Goal: Task Accomplishment & Management: Complete application form

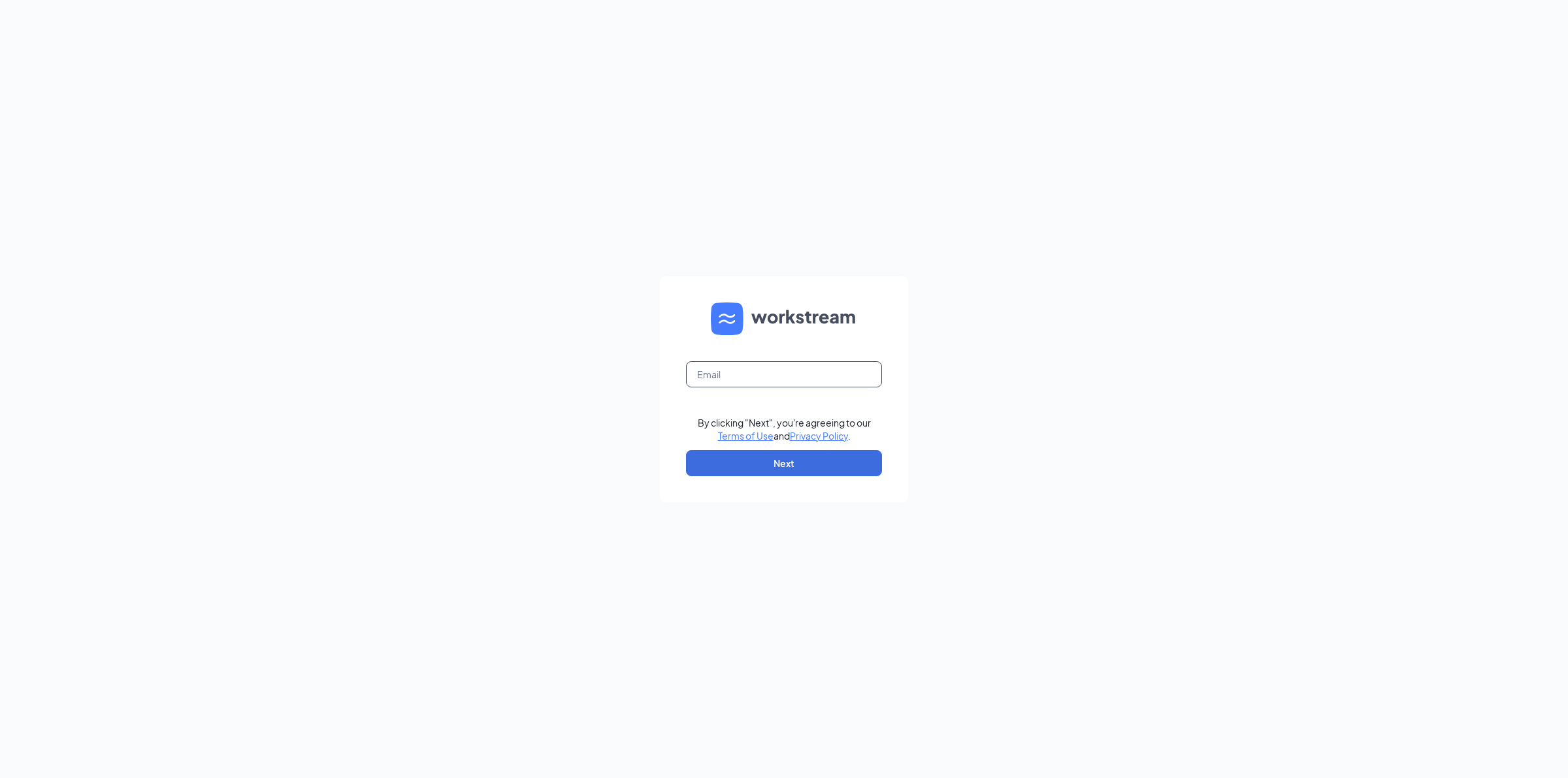
click at [710, 380] on input "text" at bounding box center [783, 374] width 196 height 26
type input "[PERSON_NAME][EMAIL_ADDRESS][PERSON_NAME][DOMAIN_NAME]"
click at [762, 458] on button "Next" at bounding box center [783, 463] width 196 height 26
click at [685, 452] on button "Sign In" at bounding box center [783, 464] width 196 height 26
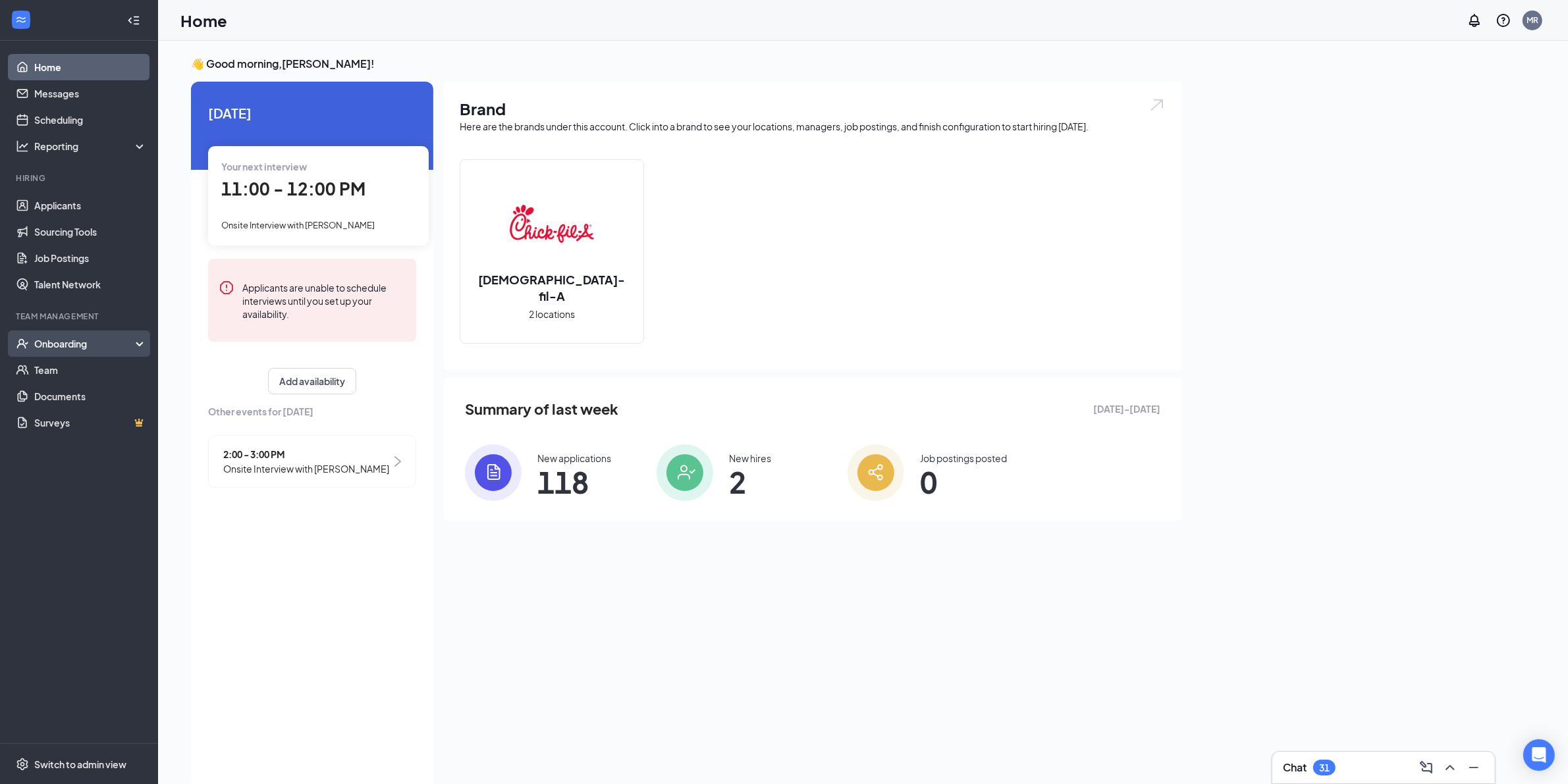
click at [94, 339] on div "Onboarding" at bounding box center [85, 343] width 101 height 13
click at [132, 21] on icon "Collapse" at bounding box center [133, 20] width 13 height 13
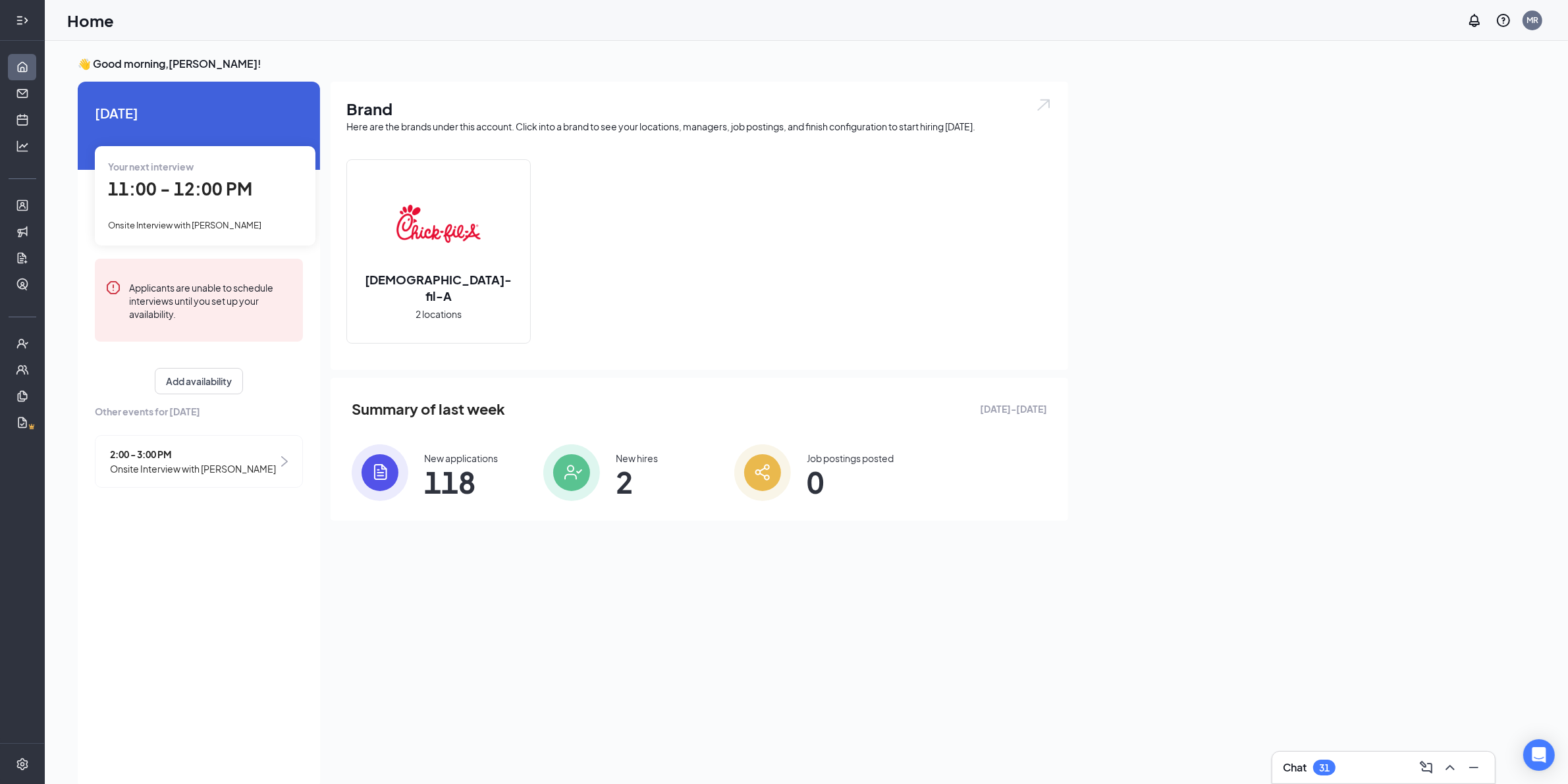
click at [34, 15] on div at bounding box center [22, 20] width 26 height 26
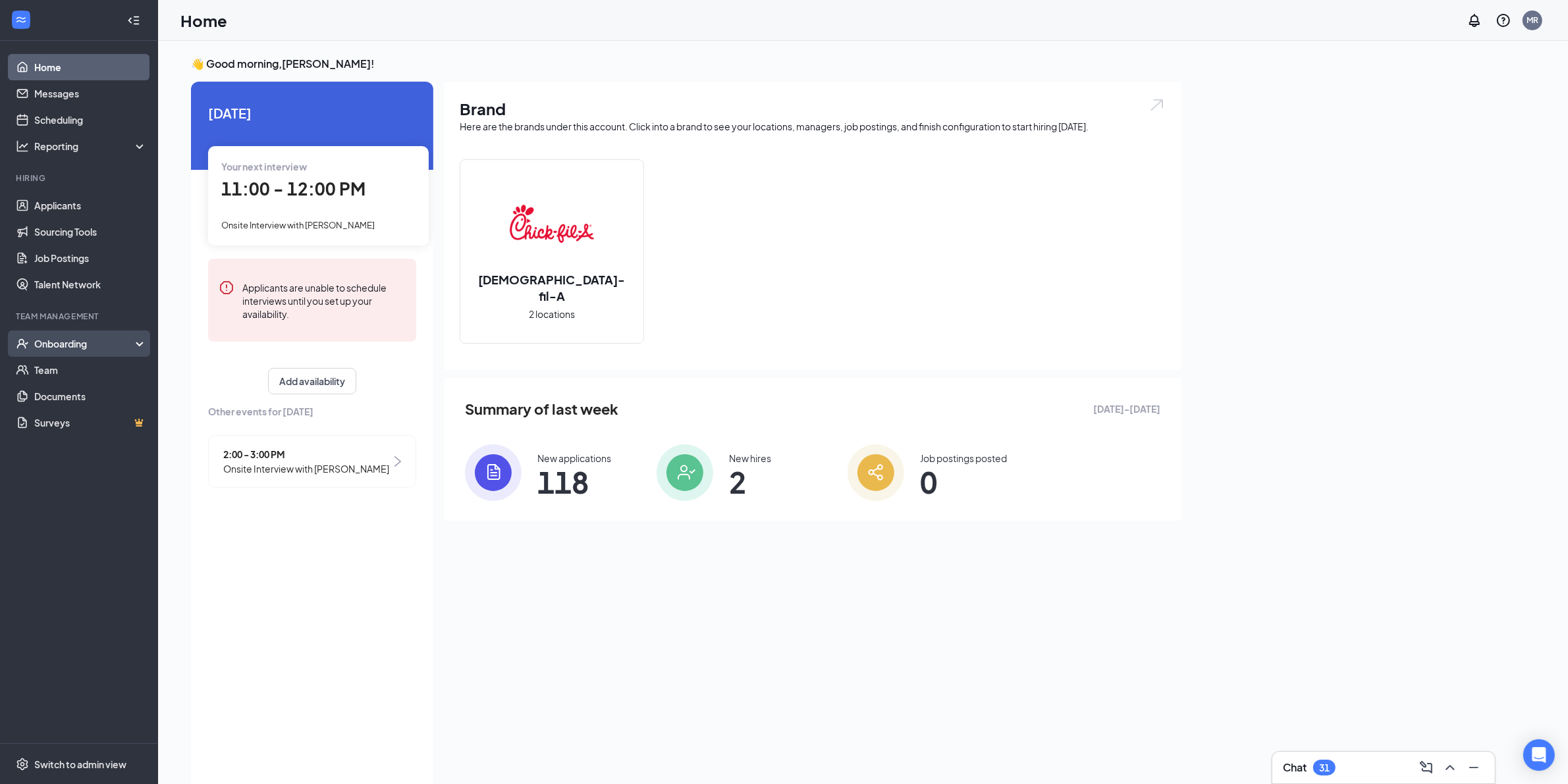
click at [70, 344] on div "Onboarding" at bounding box center [85, 343] width 101 height 13
click at [68, 376] on link "Overview" at bounding box center [91, 370] width 112 height 26
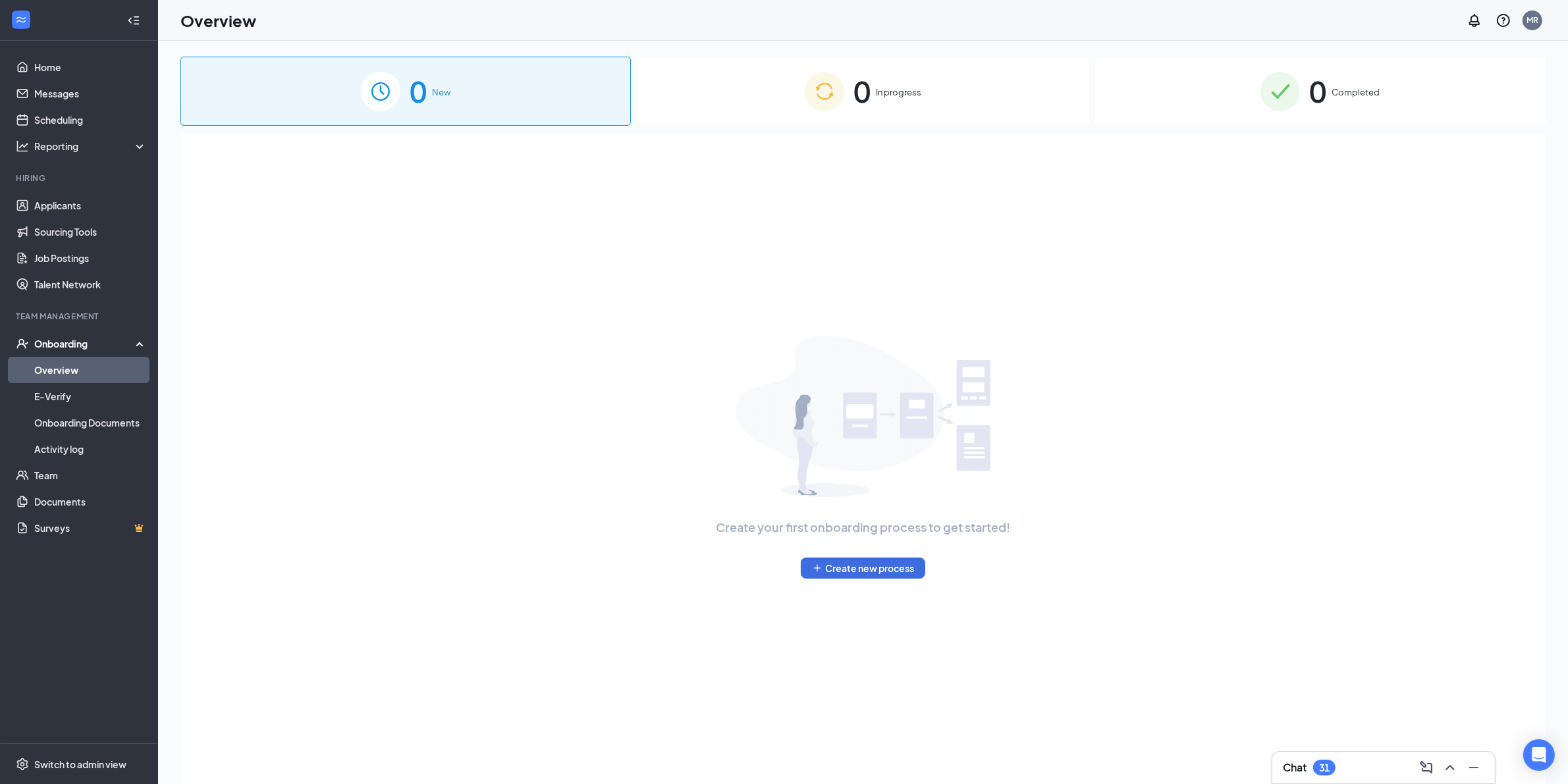
click at [136, 16] on icon "Collapse" at bounding box center [136, 20] width 5 height 9
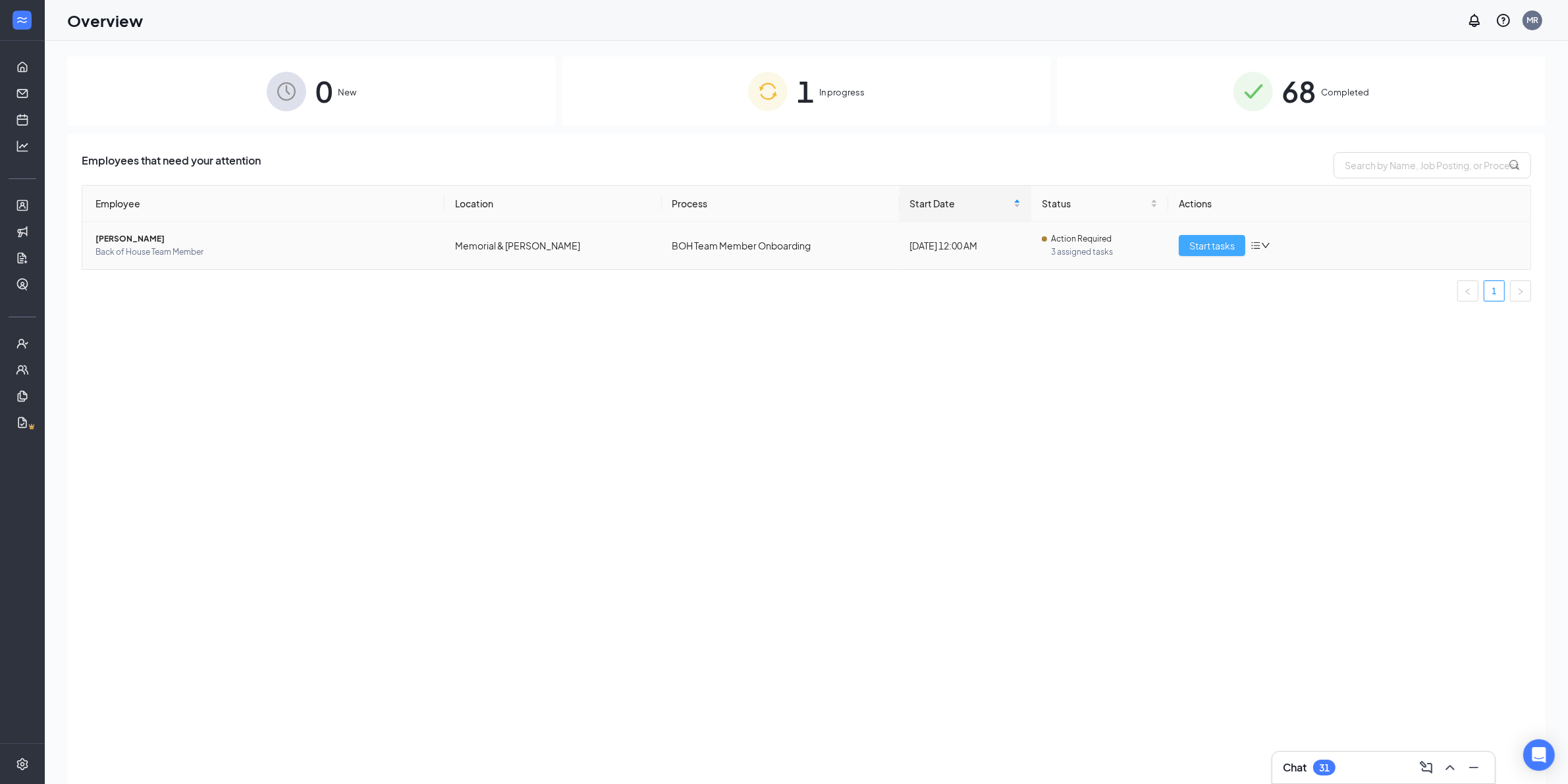
click at [1216, 247] on span "Start tasks" at bounding box center [1212, 245] width 46 height 15
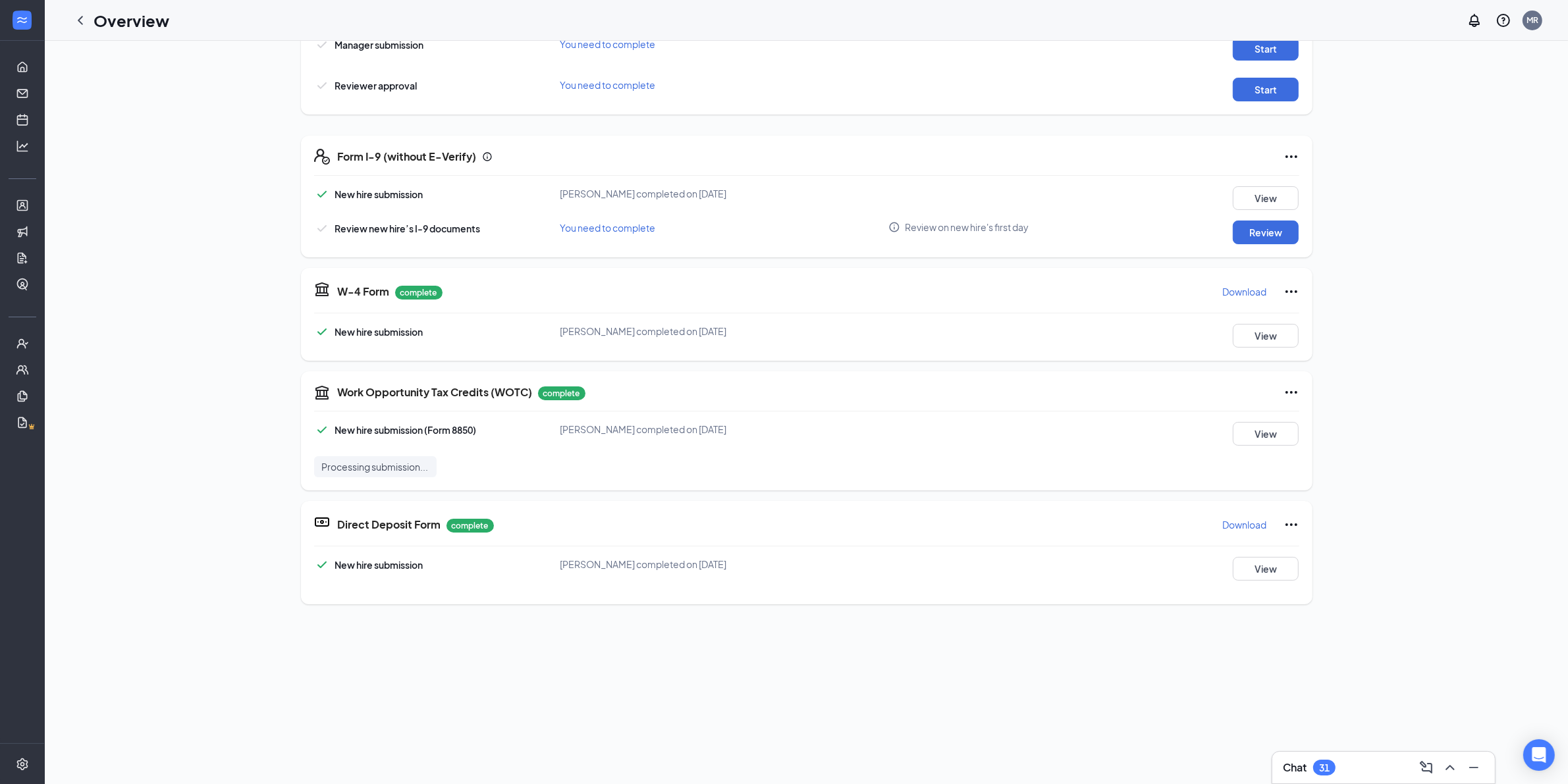
scroll to position [411, 0]
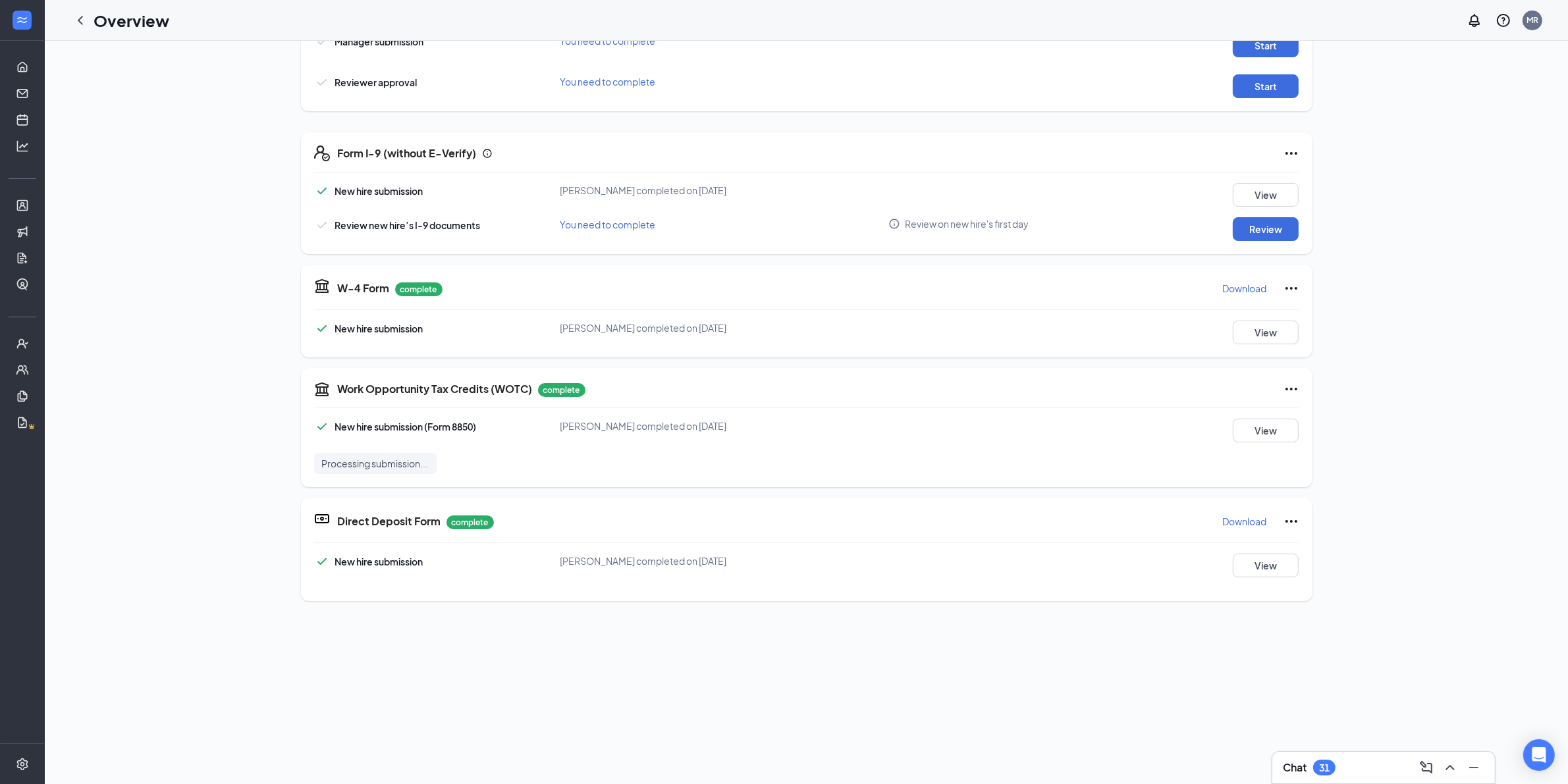
click at [1232, 287] on p "Download" at bounding box center [1245, 288] width 44 height 13
click at [1269, 231] on button "Review" at bounding box center [1266, 229] width 66 height 23
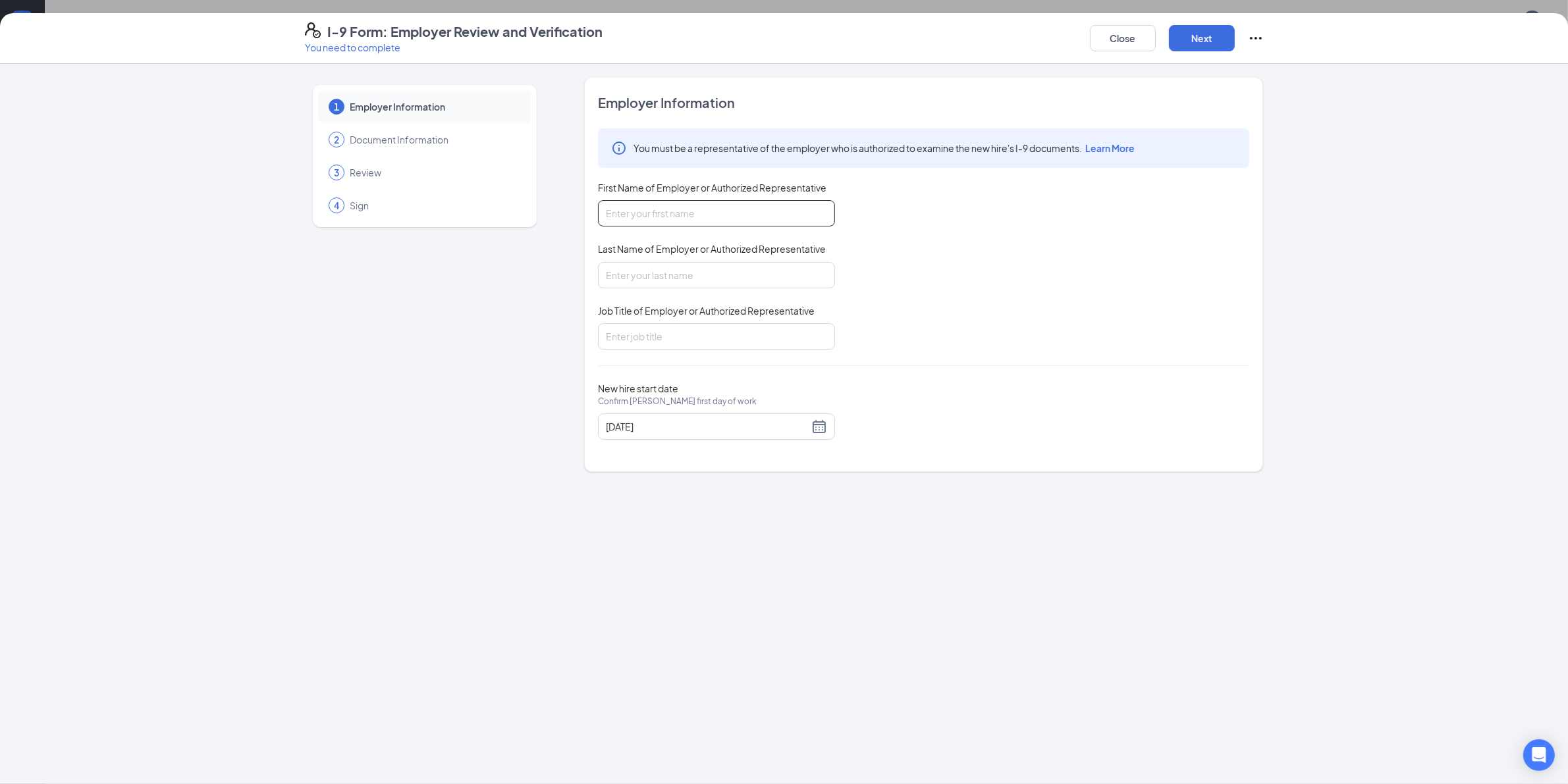
click at [686, 212] on input "First Name of Employer or Authorized Representative" at bounding box center [716, 213] width 237 height 26
type input "Magdali"
click at [686, 280] on input "Last Name of Employer or Authorized Representative" at bounding box center [716, 275] width 237 height 26
type input "[PERSON_NAME]"
click at [689, 333] on input "Job Title of Employer or Authorized Representative" at bounding box center [716, 336] width 237 height 26
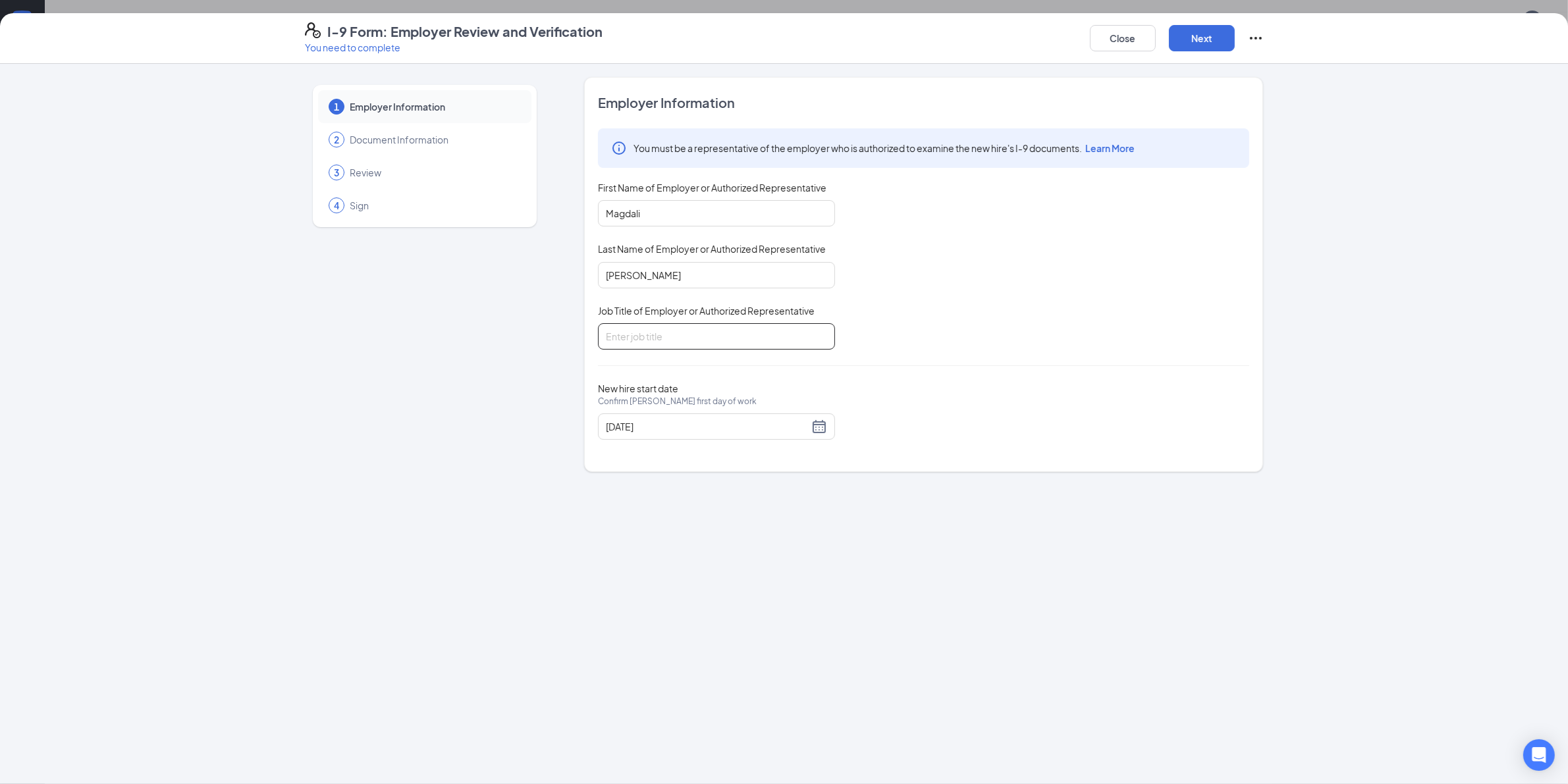
type input "HR"
click at [1202, 38] on button "Next" at bounding box center [1202, 38] width 66 height 26
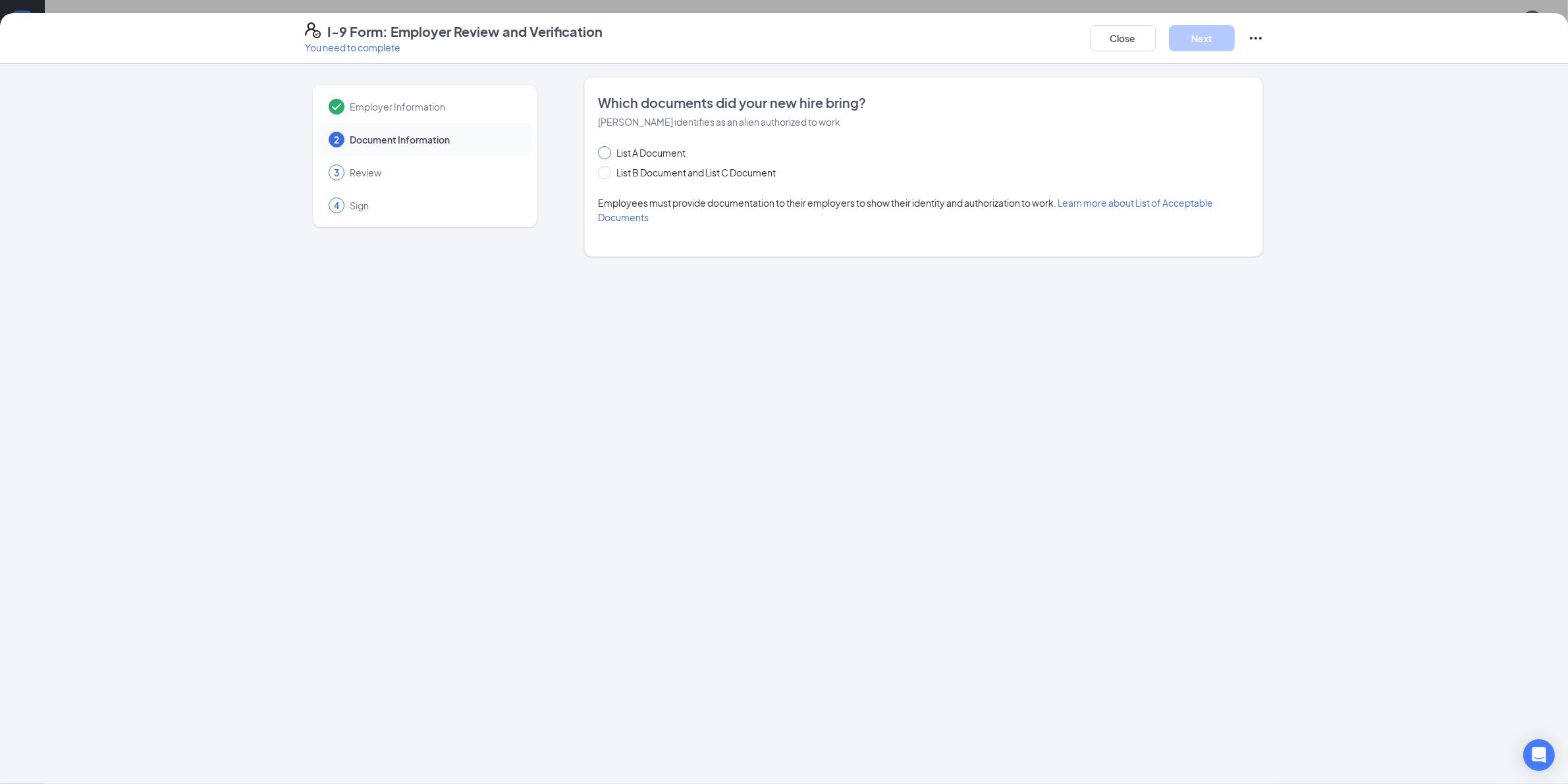
click at [650, 155] on span "List A Document" at bounding box center [651, 152] width 79 height 15
click at [607, 155] on input "List A Document" at bounding box center [602, 150] width 10 height 9
radio input "true"
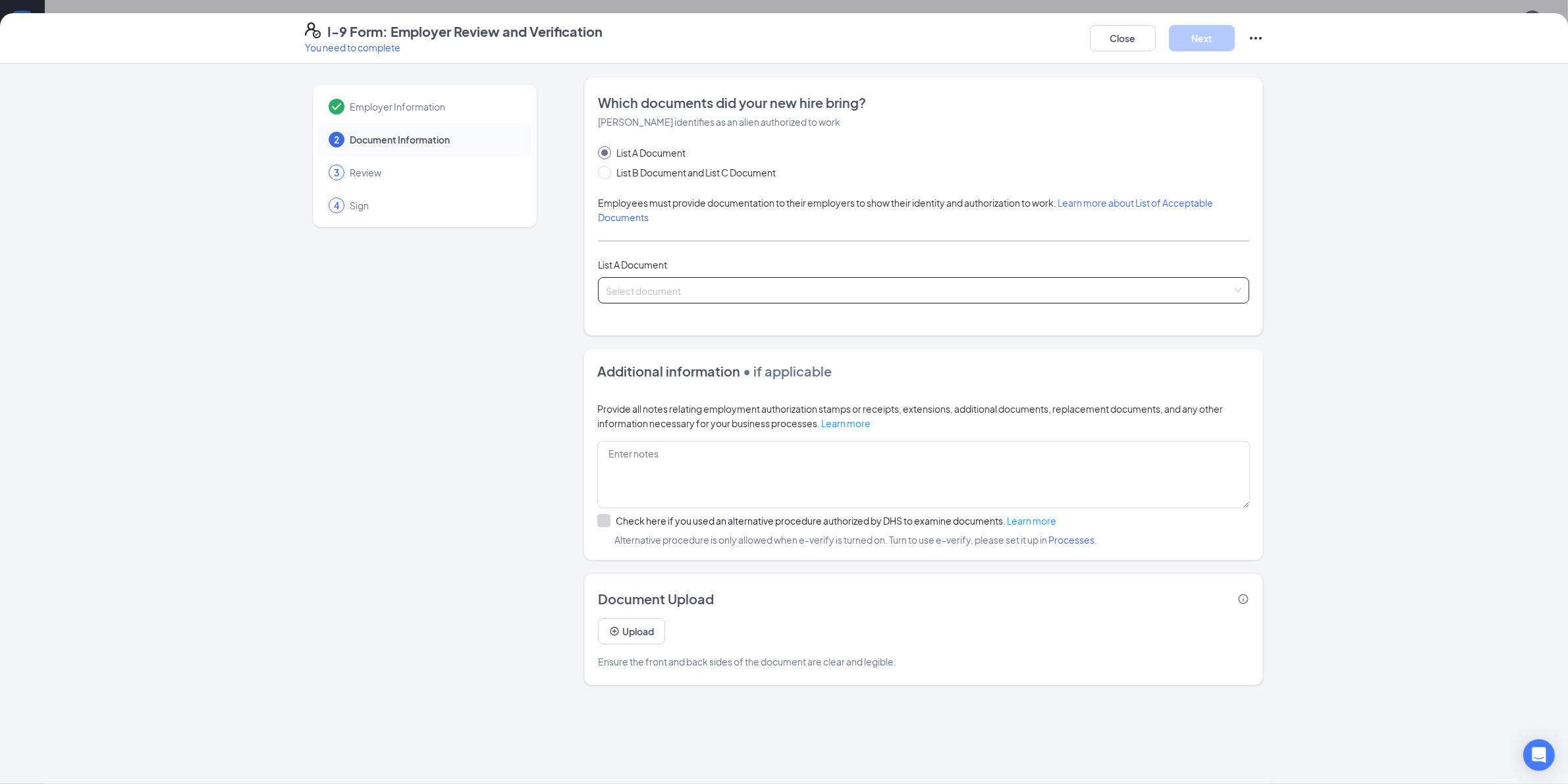
click at [695, 295] on input "search" at bounding box center [918, 288] width 626 height 20
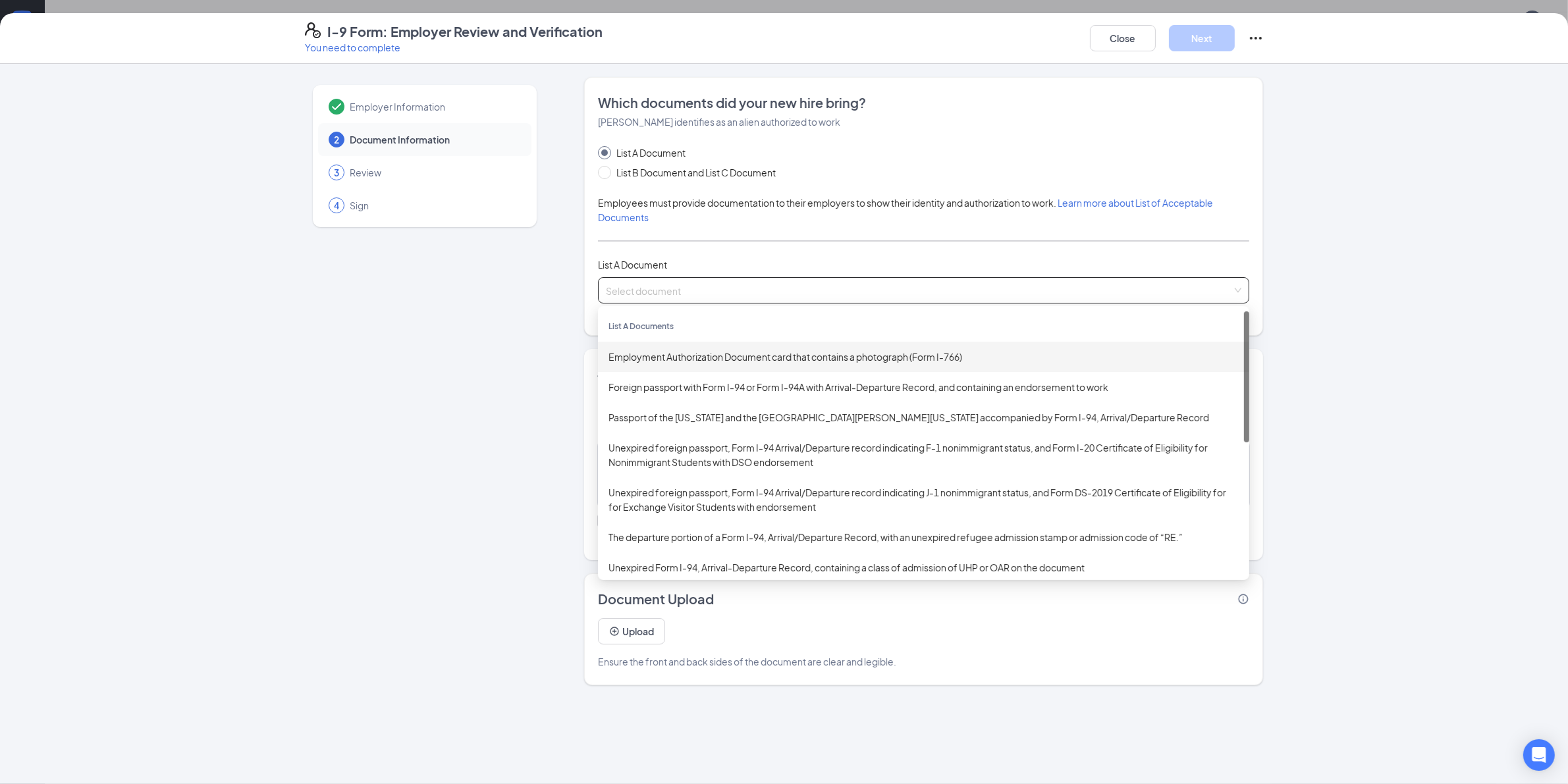
click at [827, 357] on div "Employment Authorization Document card that contains a photograph (Form I-766)" at bounding box center [924, 357] width 631 height 15
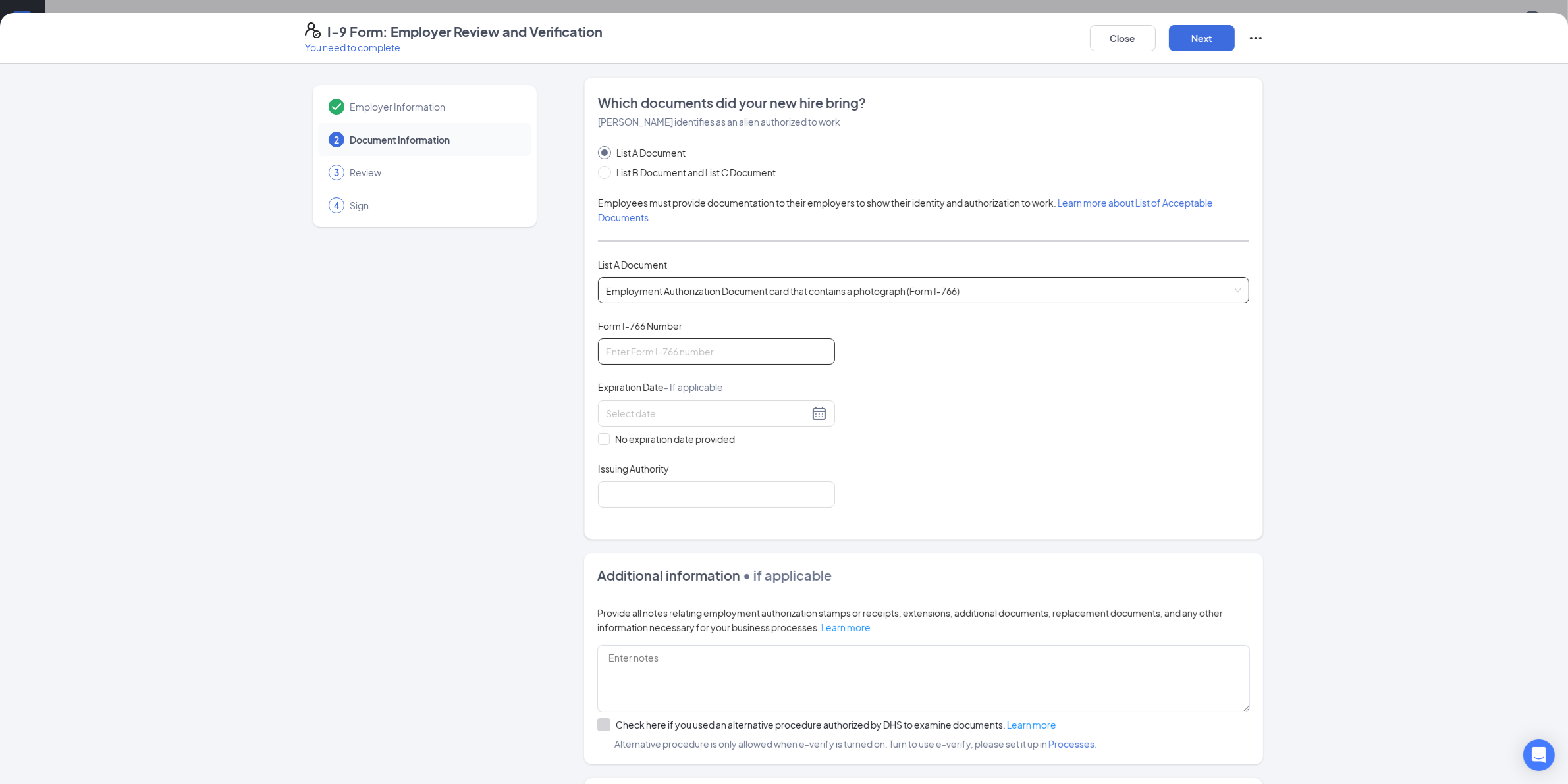
click at [666, 351] on input "Form I-766 Number" at bounding box center [716, 351] width 237 height 26
click at [613, 336] on div "Form I-766 Number" at bounding box center [716, 329] width 237 height 19
click at [627, 345] on input "Form I-766 Number" at bounding box center [716, 351] width 237 height 26
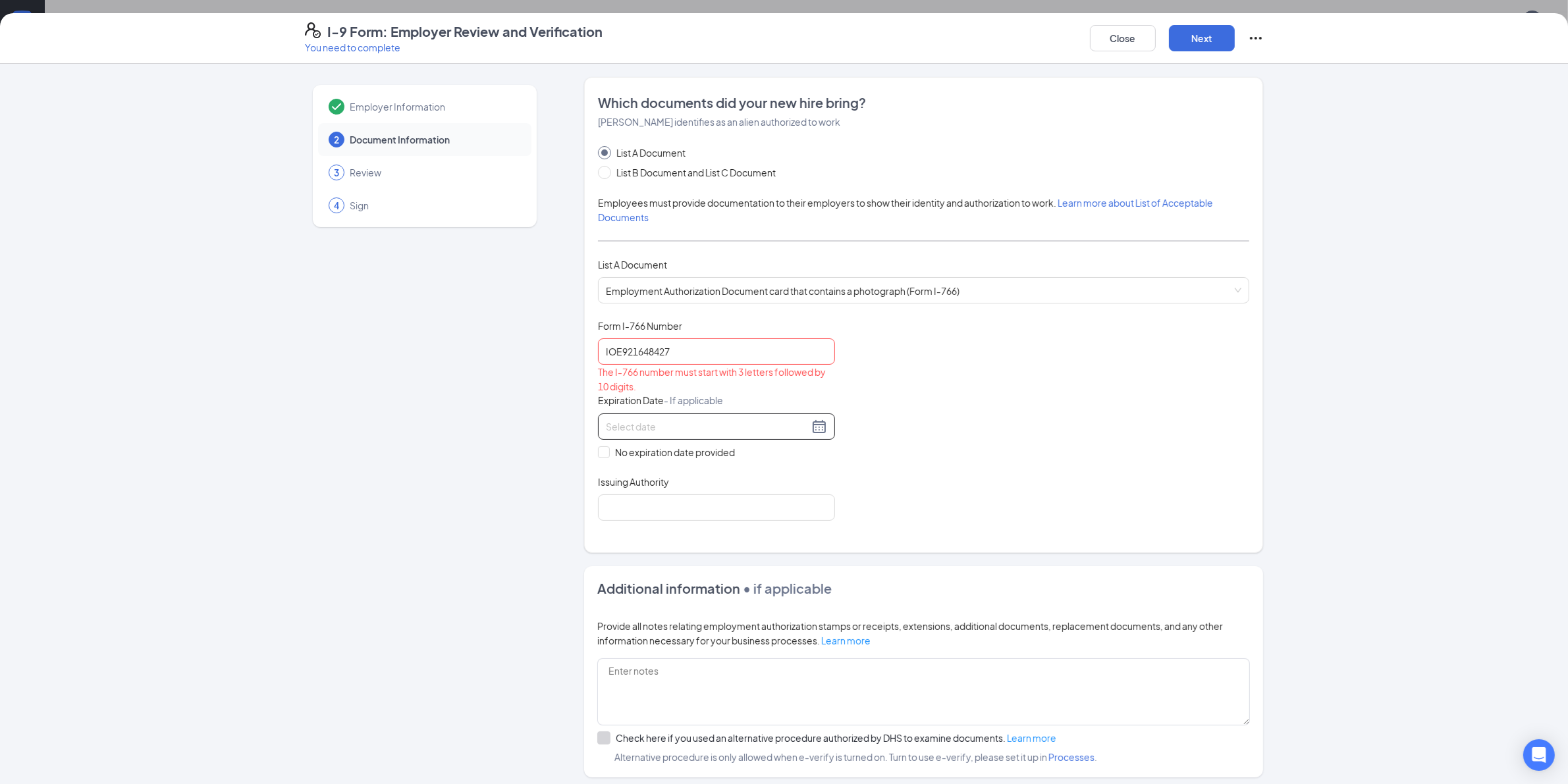
click at [701, 420] on input at bounding box center [707, 427] width 203 height 15
click at [689, 357] on input "IOE921648427" at bounding box center [716, 351] width 237 height 26
drag, startPoint x: 801, startPoint y: 354, endPoint x: 575, endPoint y: 351, distance: 226.0
click at [575, 351] on div "Employer Information 2 Document Information 3 Review 4 Sign Which documents did…" at bounding box center [784, 490] width 959 height 825
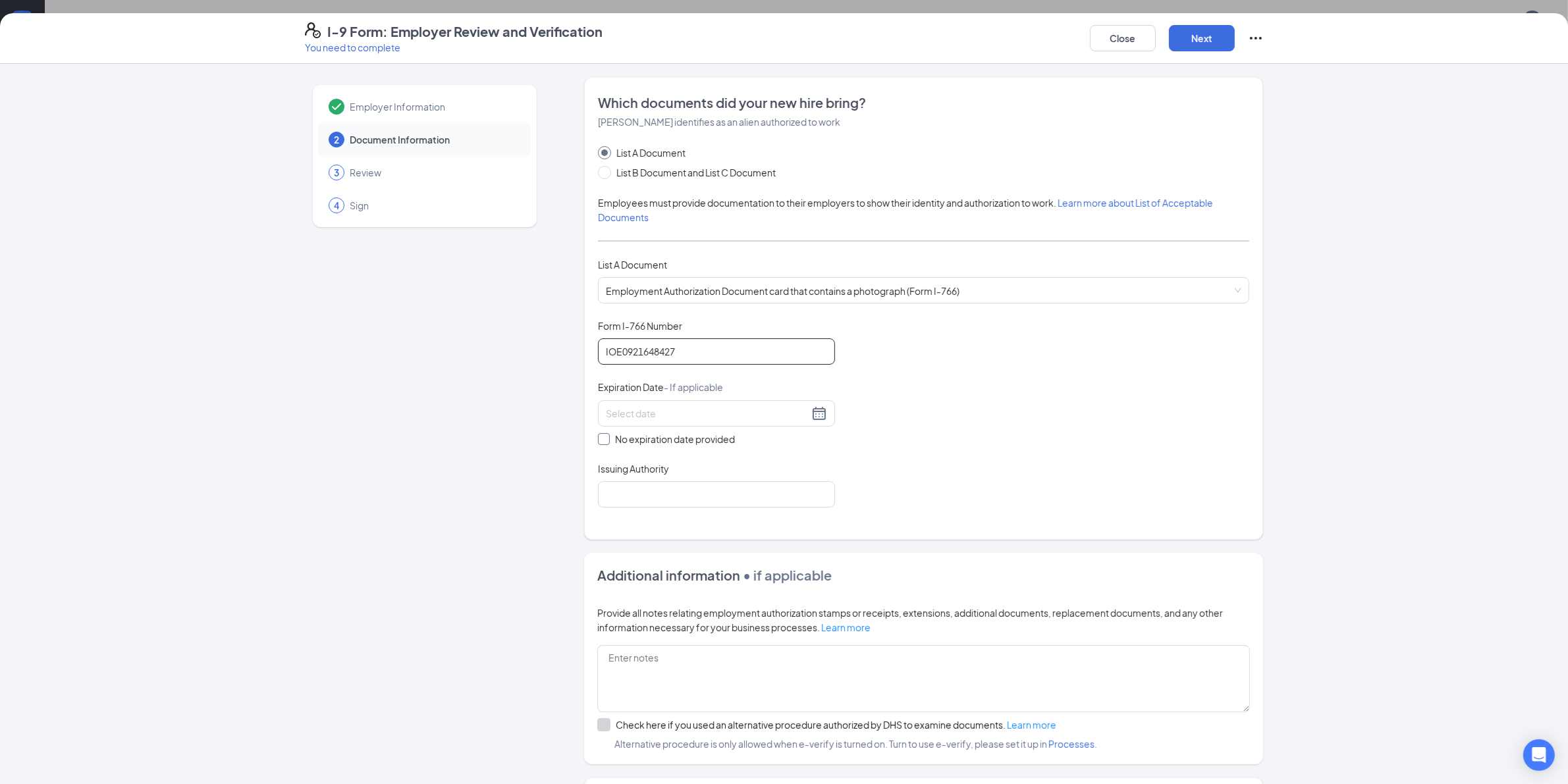
type input "IOE0921648427"
click at [633, 442] on span "No expiration date provided" at bounding box center [675, 439] width 130 height 15
click at [607, 442] on input "No expiration date provided" at bounding box center [602, 438] width 10 height 9
checkbox input "true"
click at [650, 499] on input "Issuing Authority" at bounding box center [716, 496] width 237 height 26
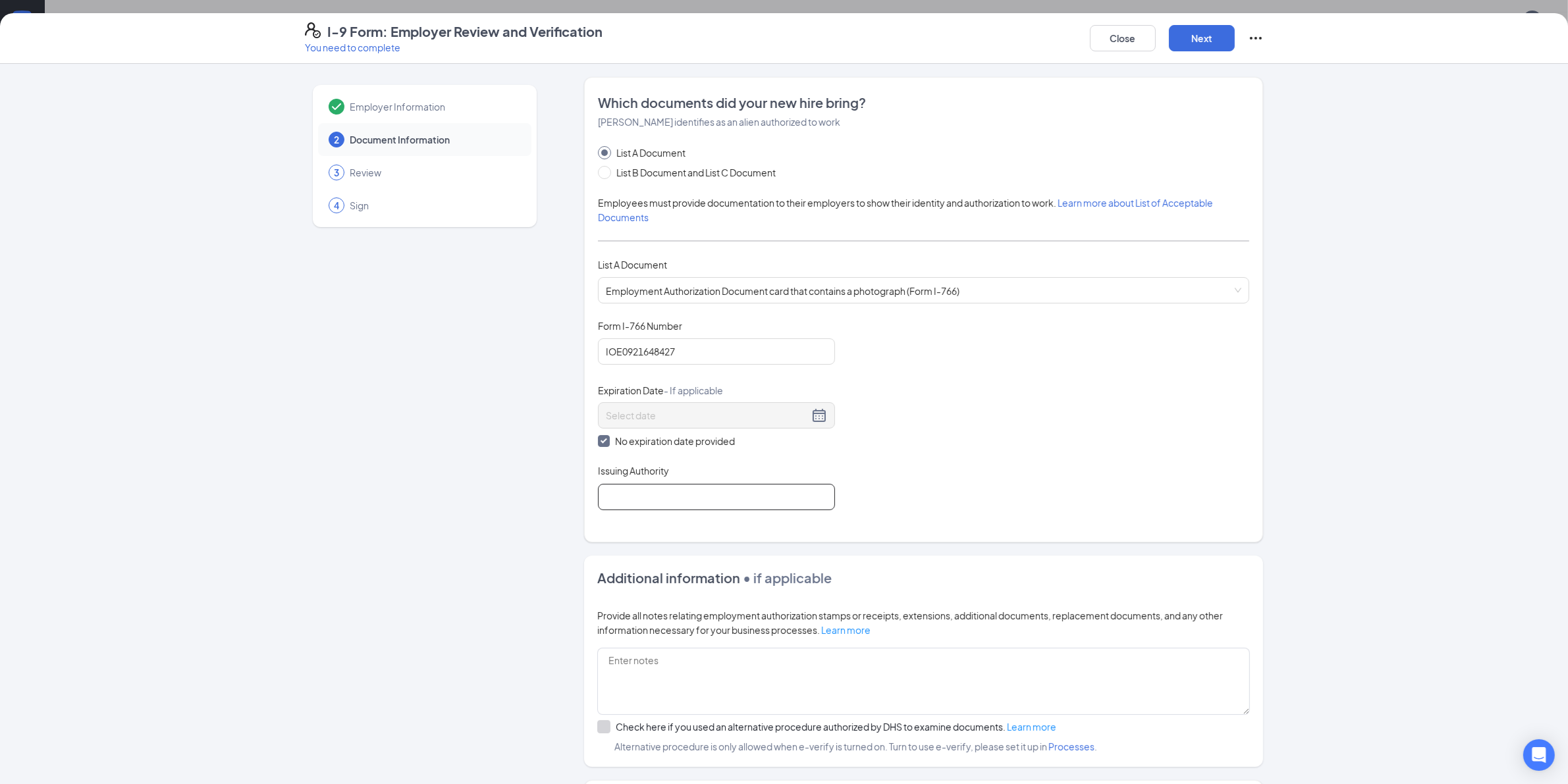
type input "United States Department of Homeland Security"
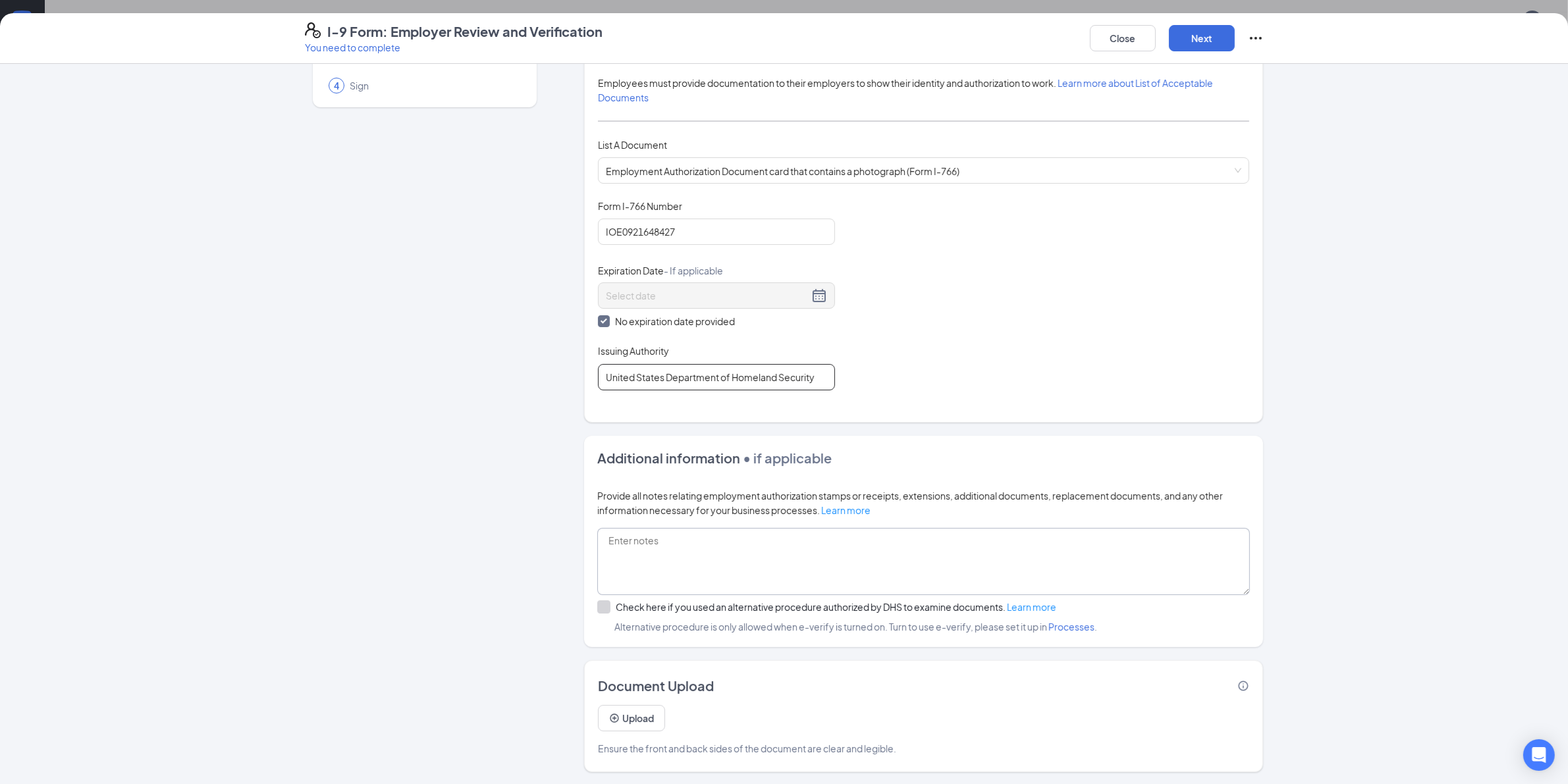
scroll to position [123, 0]
click at [1193, 37] on button "Next" at bounding box center [1202, 38] width 66 height 26
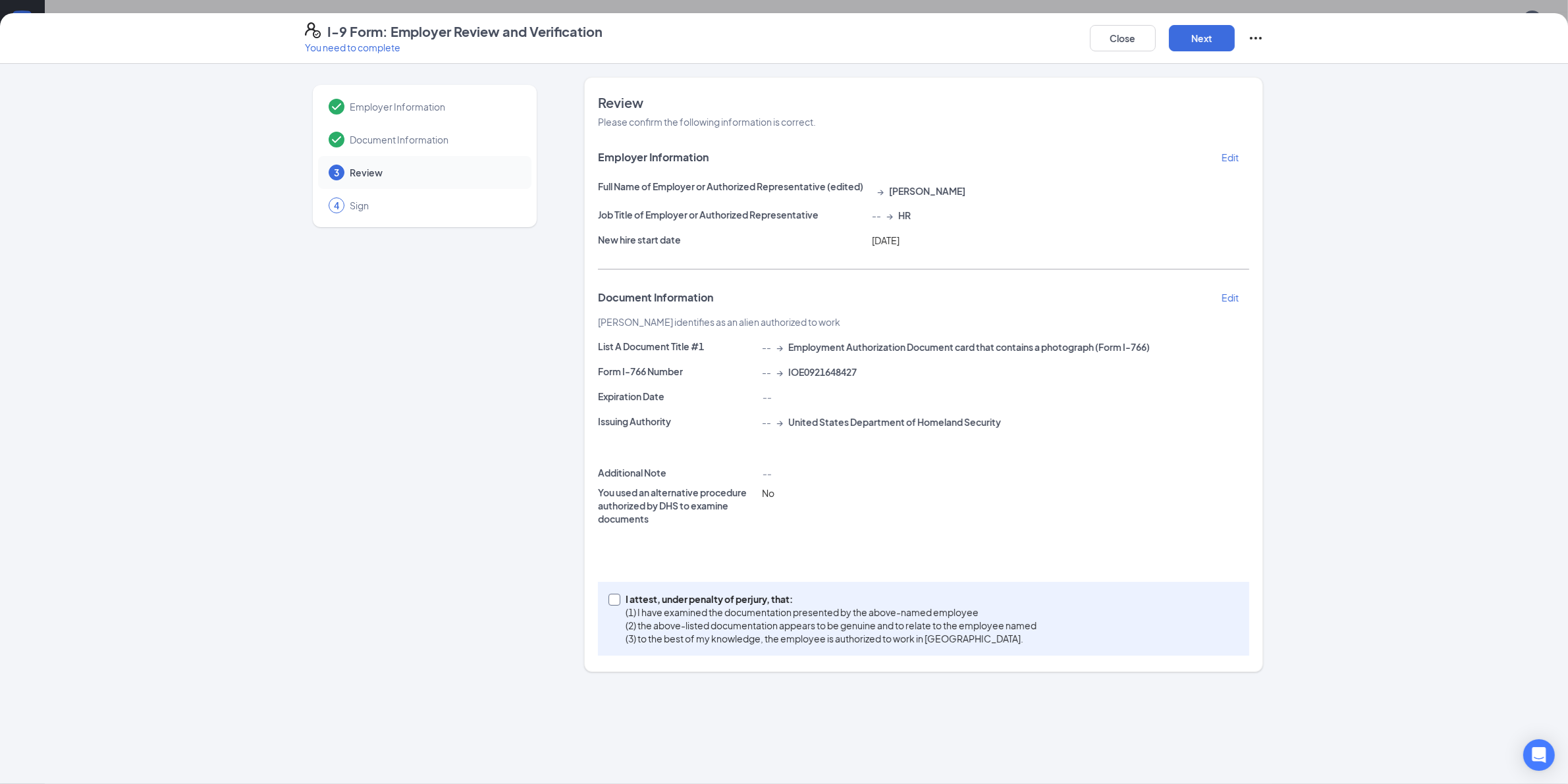
click at [622, 600] on span "I attest, under penalty of [PERSON_NAME], that: (1) I have examined the documen…" at bounding box center [831, 618] width 422 height 53
click at [618, 600] on input "I attest, under penalty of [PERSON_NAME], that: (1) I have examined the documen…" at bounding box center [613, 598] width 10 height 9
checkbox input "true"
click at [1197, 28] on button "Next" at bounding box center [1202, 38] width 66 height 26
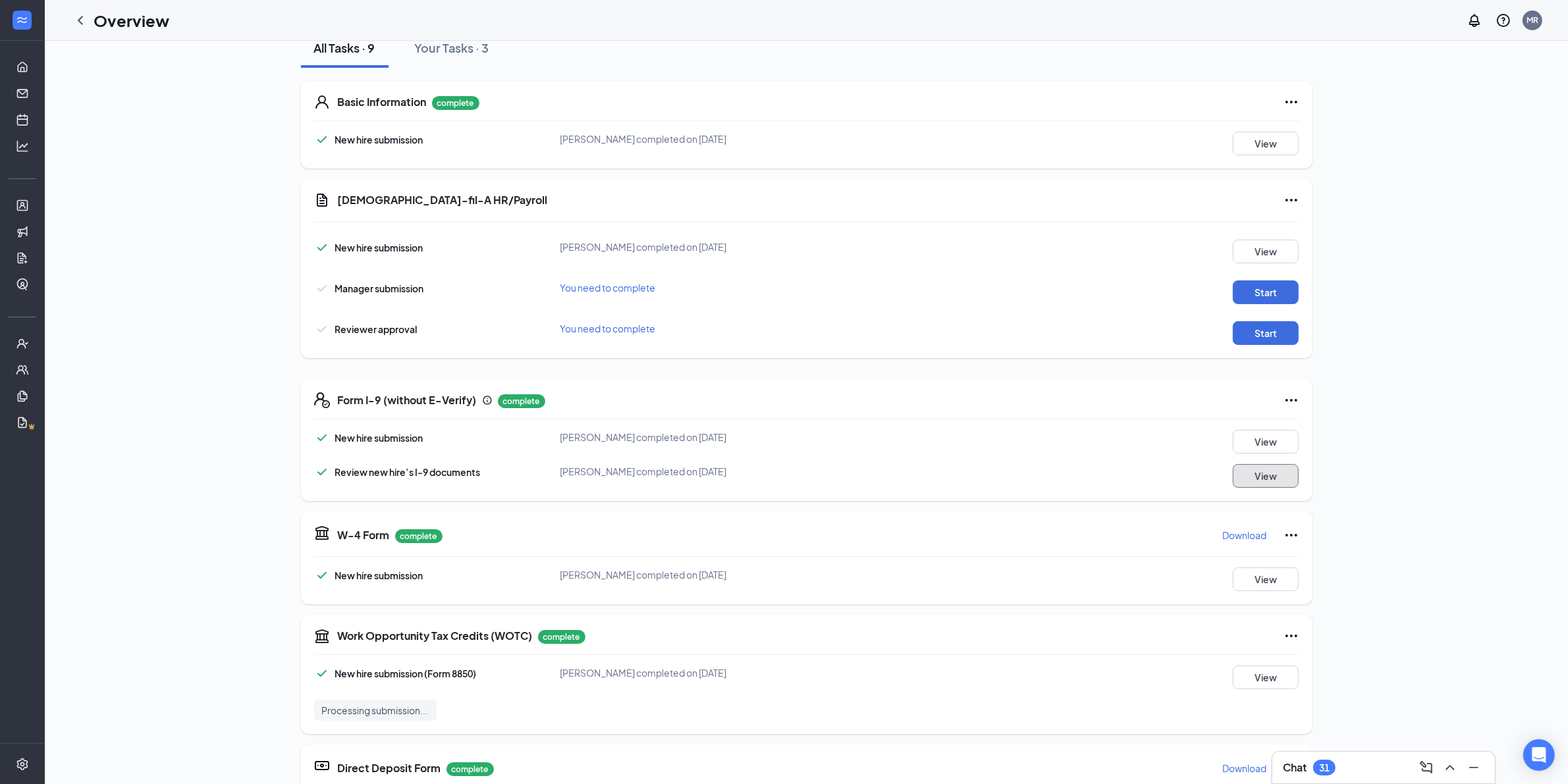
scroll to position [411, 0]
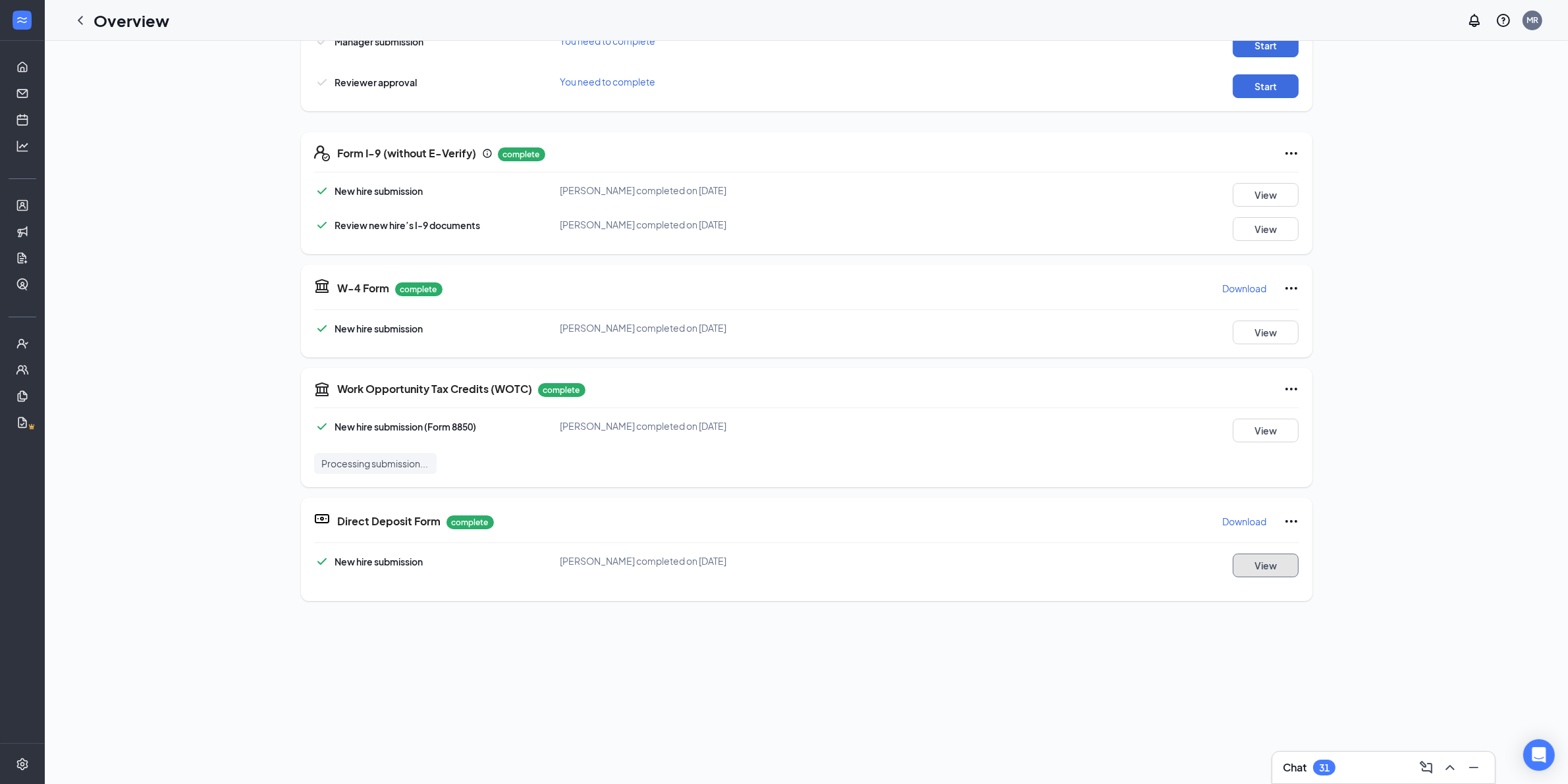
click at [1272, 569] on button "View" at bounding box center [1266, 565] width 66 height 23
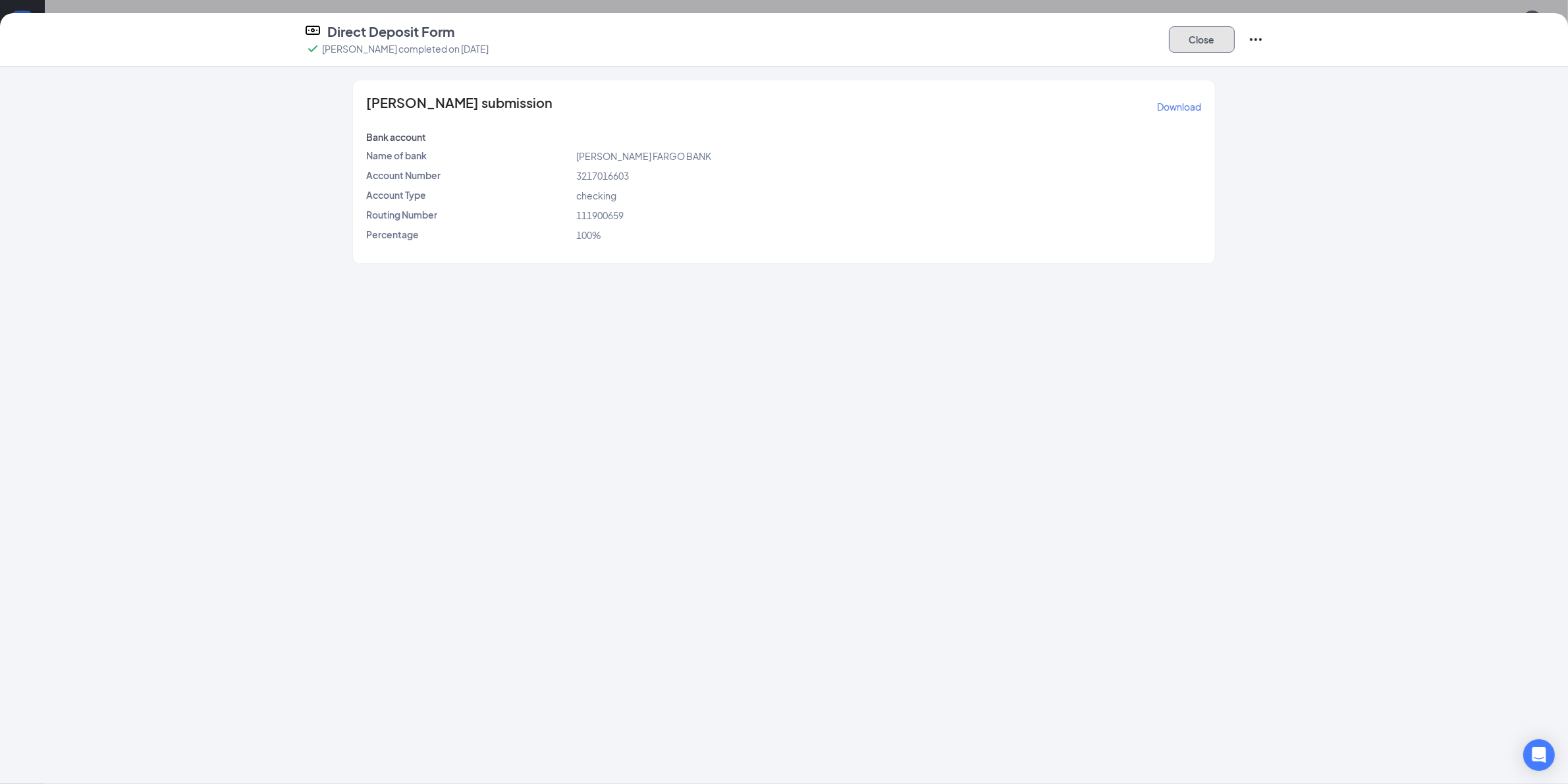
click at [1190, 40] on button "Close" at bounding box center [1202, 39] width 66 height 26
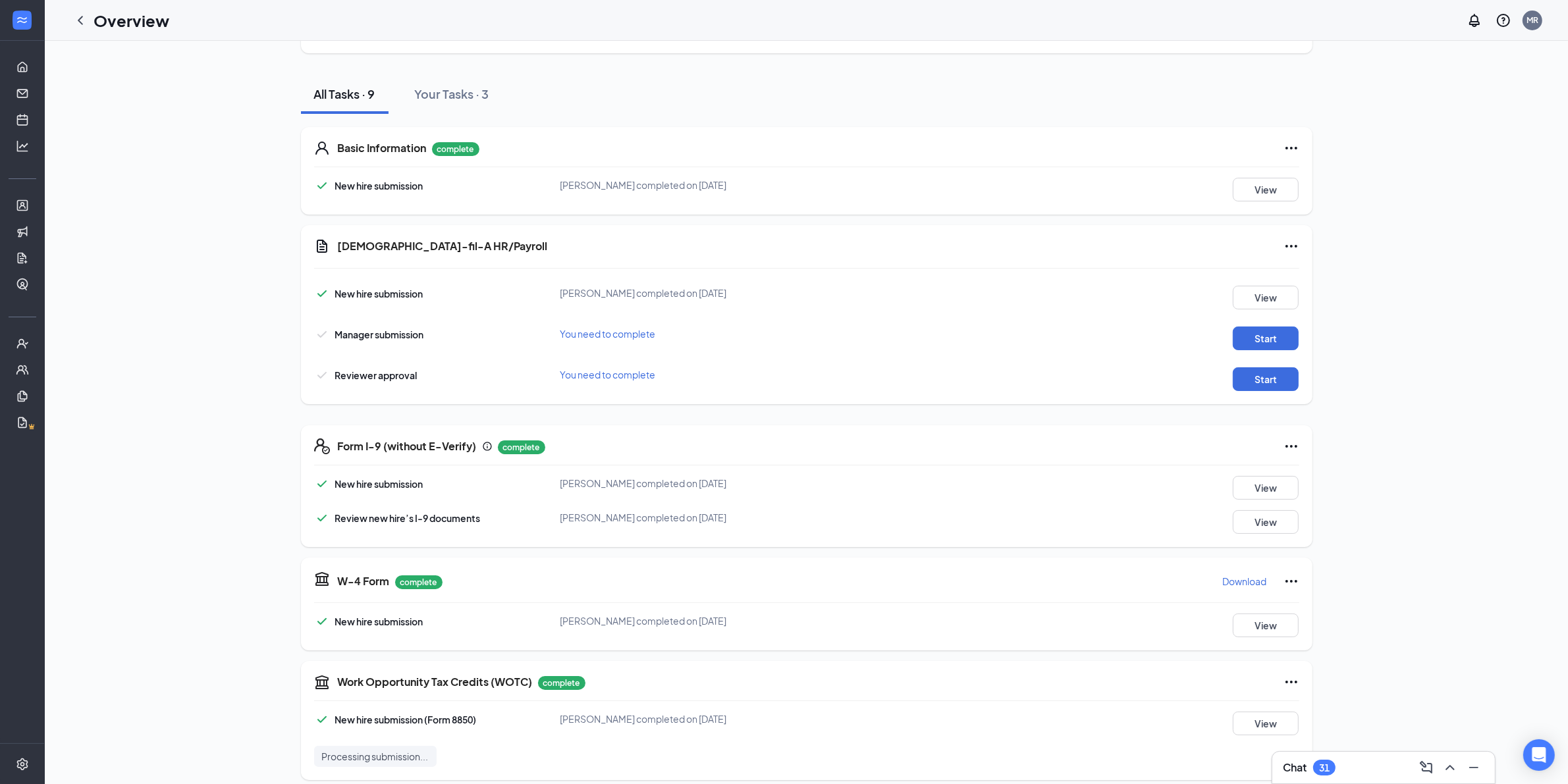
scroll to position [82, 0]
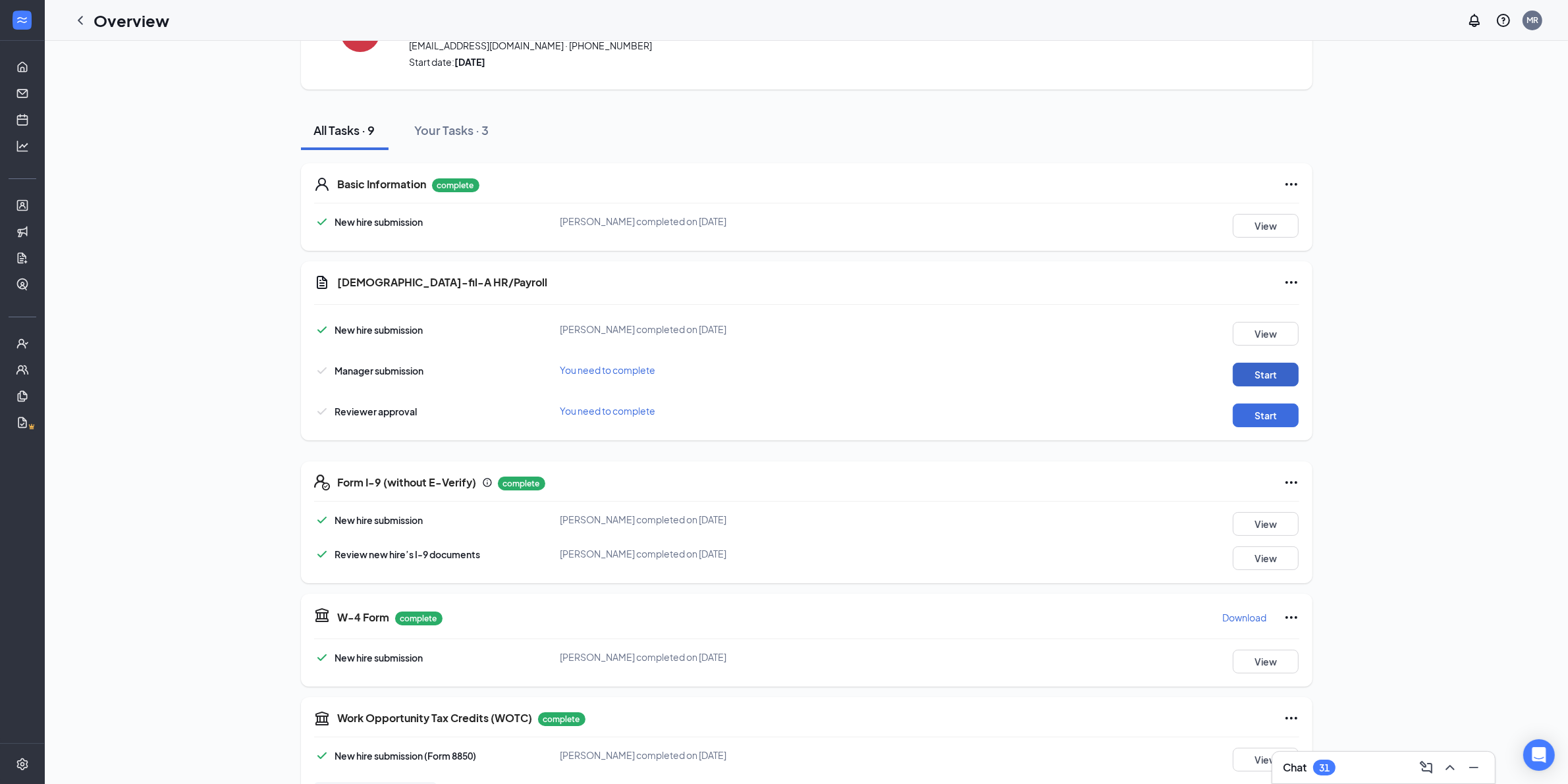
click at [1242, 363] on button "Start" at bounding box center [1266, 374] width 66 height 23
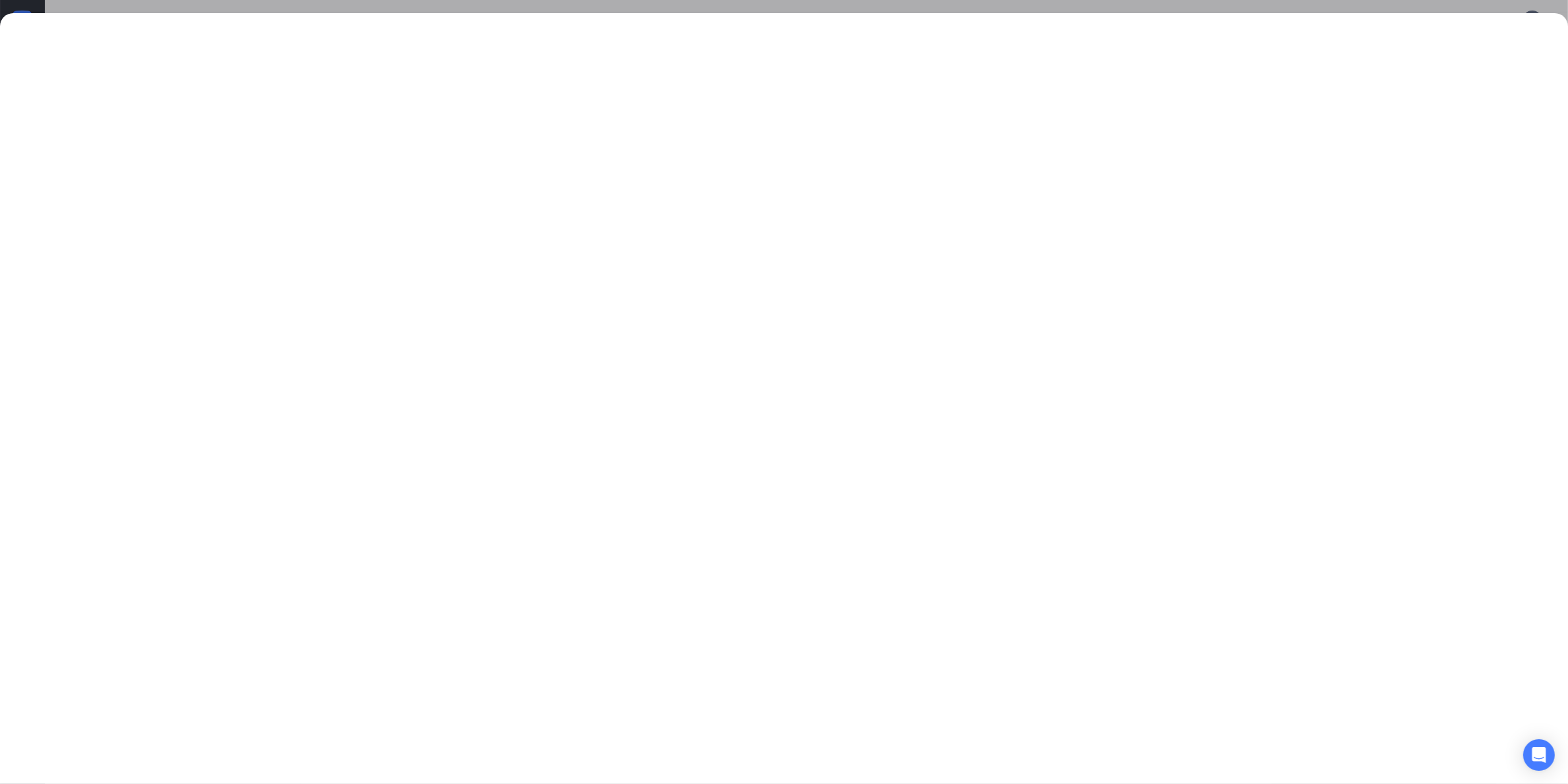
scroll to position [0, 0]
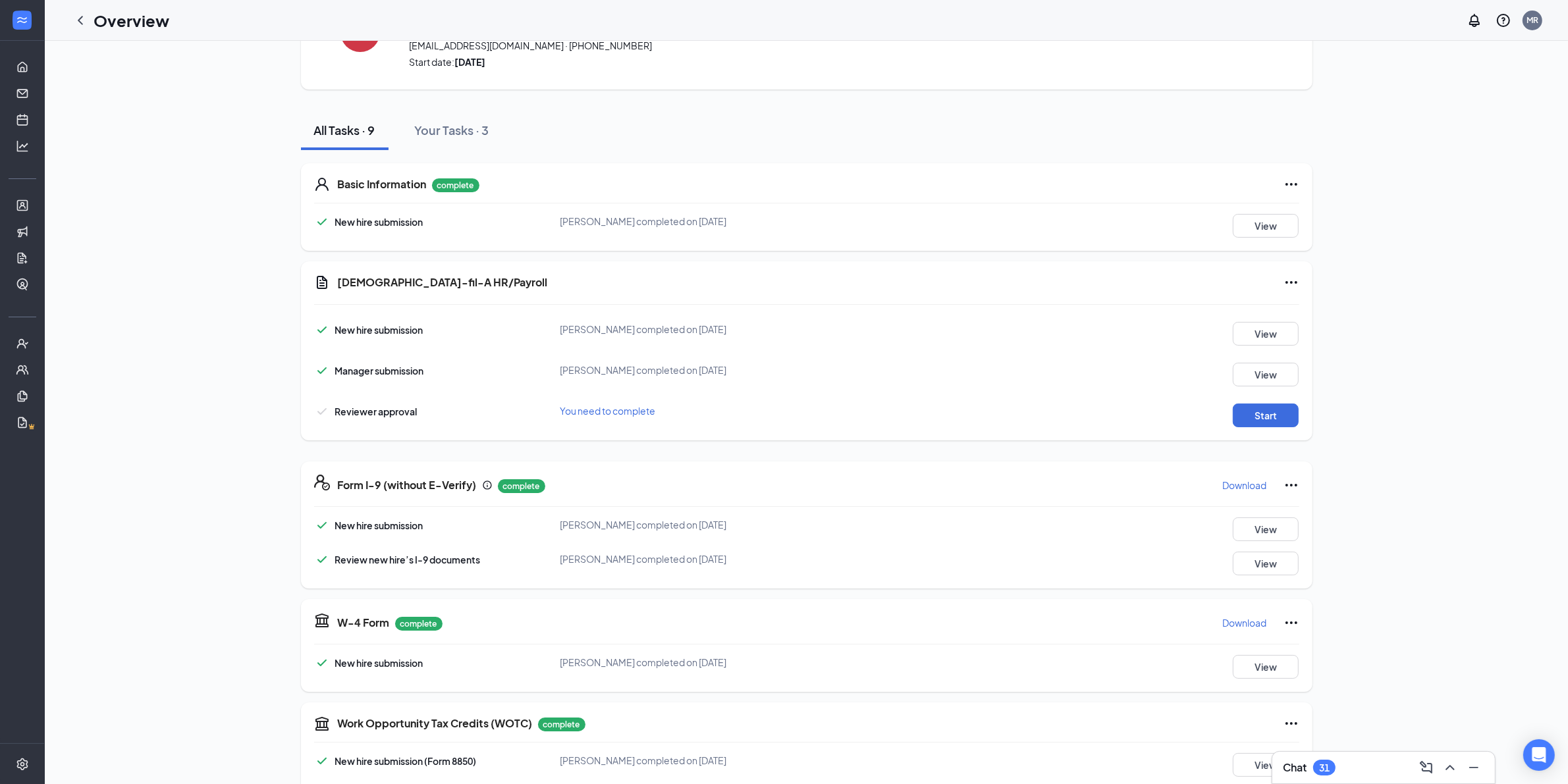
click at [1232, 478] on p "Download" at bounding box center [1245, 484] width 44 height 13
click at [1238, 408] on button "Start" at bounding box center [1266, 414] width 66 height 23
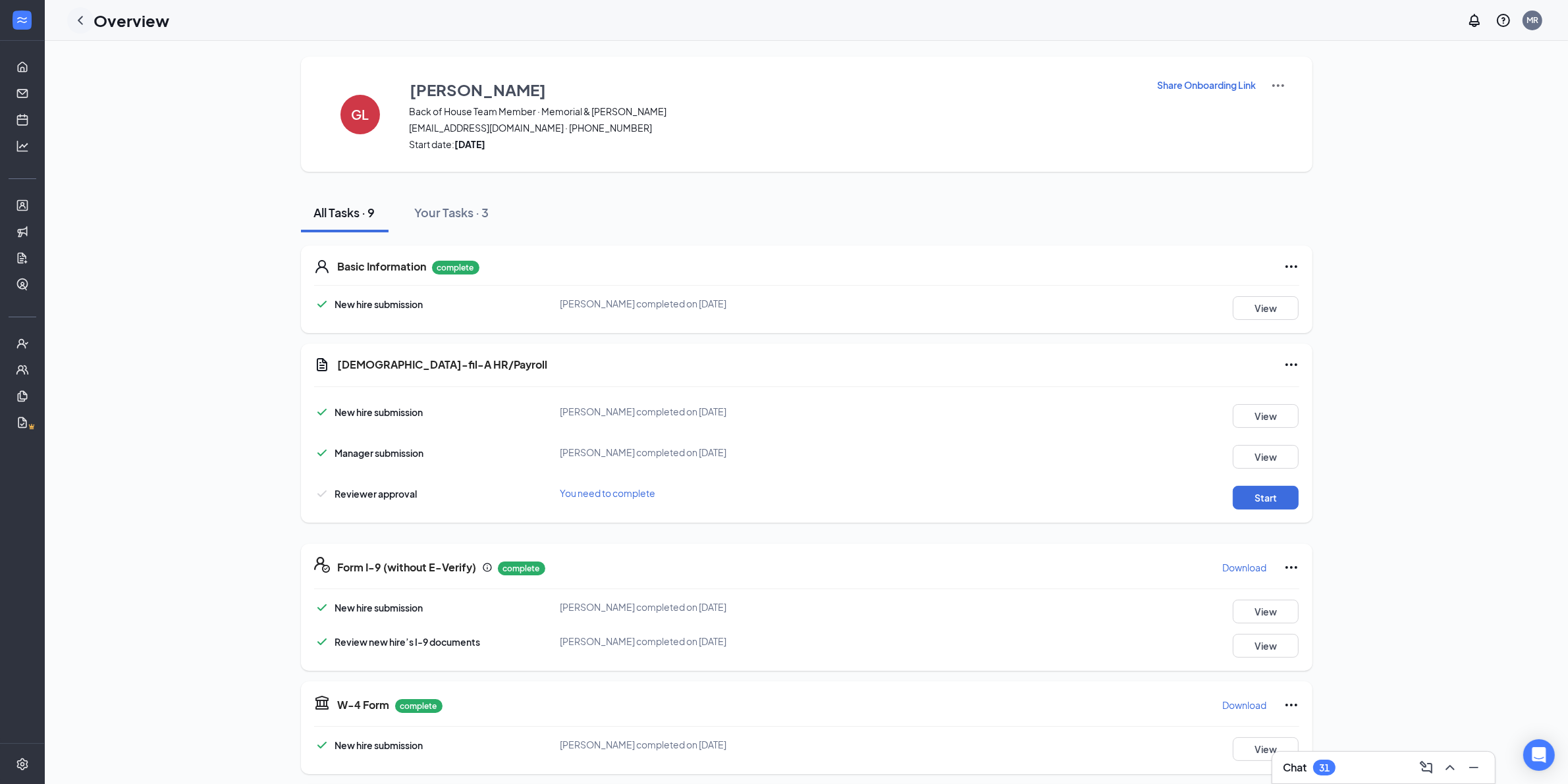
click at [81, 14] on icon "ChevronLeft" at bounding box center [80, 20] width 16 height 16
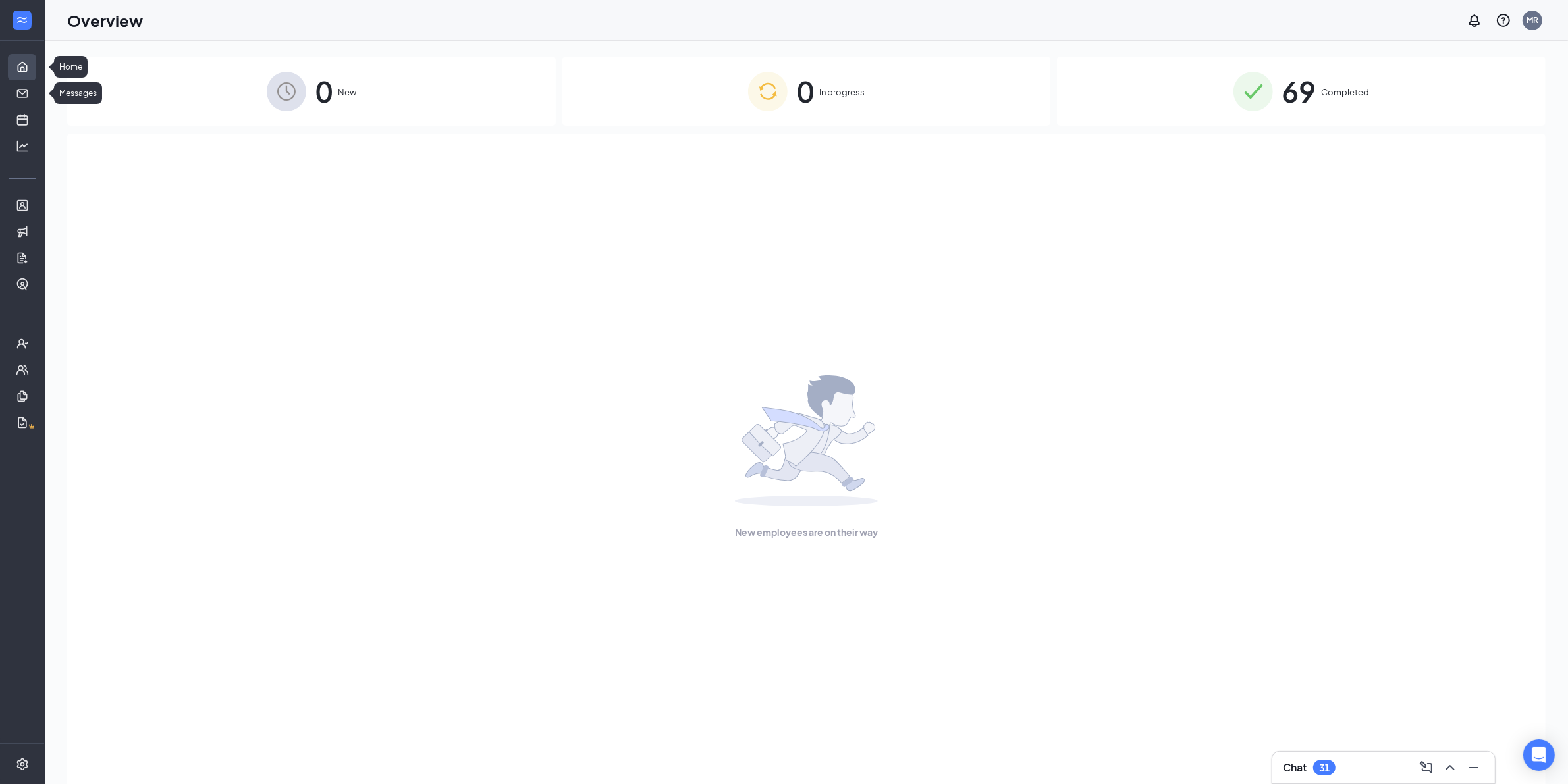
click at [35, 66] on link "Home" at bounding box center [41, 67] width 13 height 26
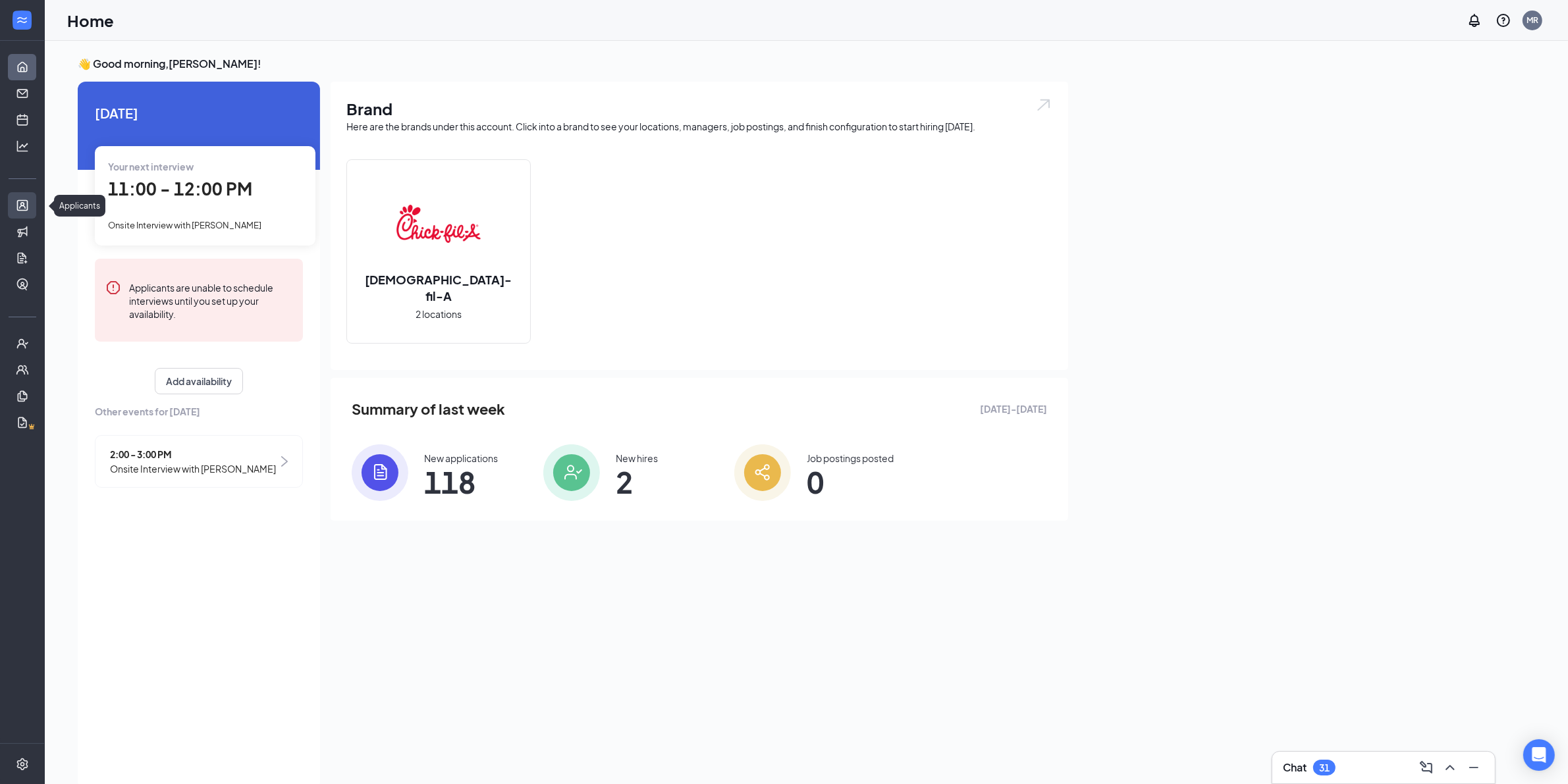
click at [35, 198] on link "Applicants" at bounding box center [41, 205] width 13 height 26
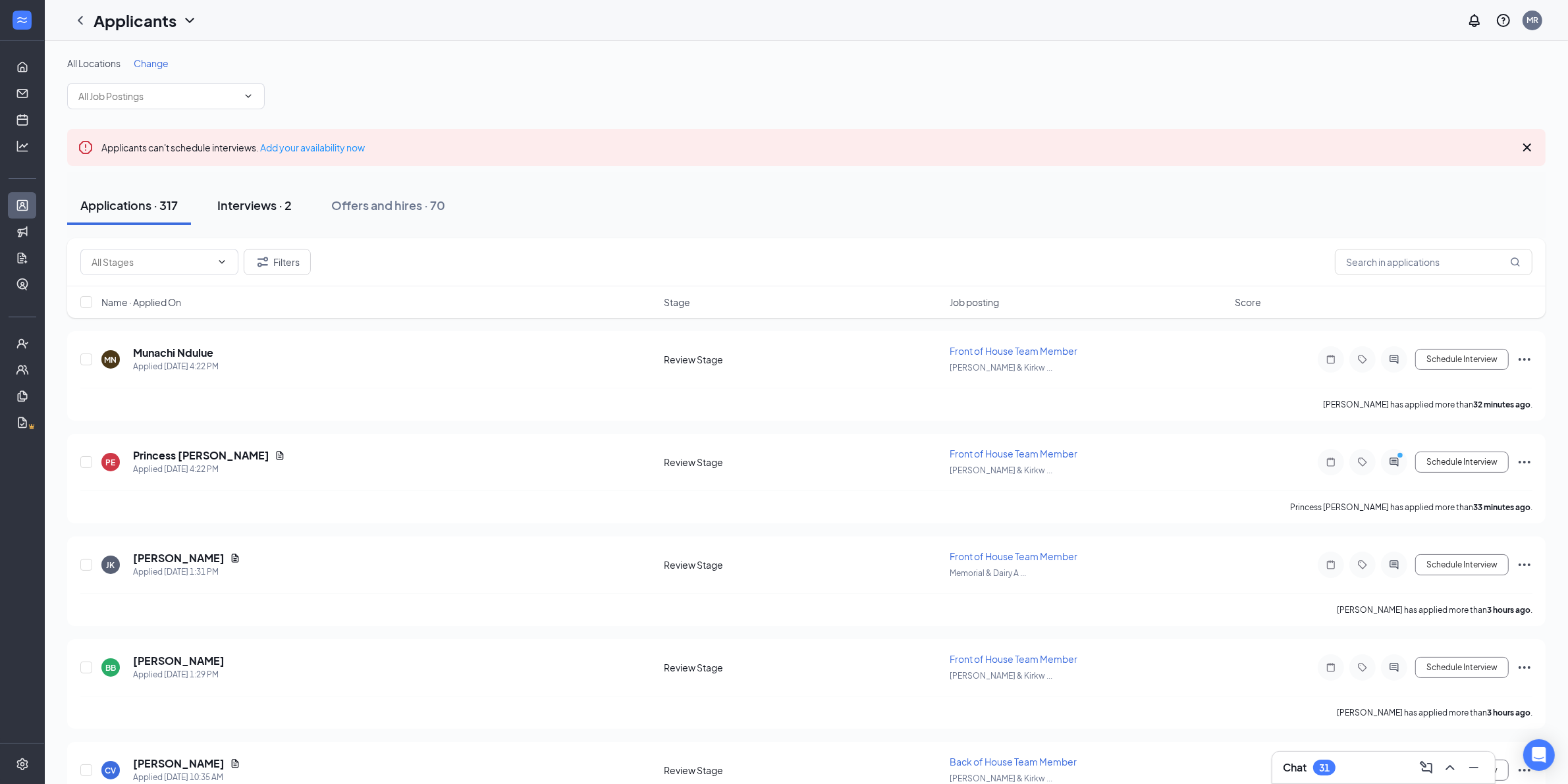
click at [273, 201] on div "Interviews · 2" at bounding box center [255, 205] width 74 height 16
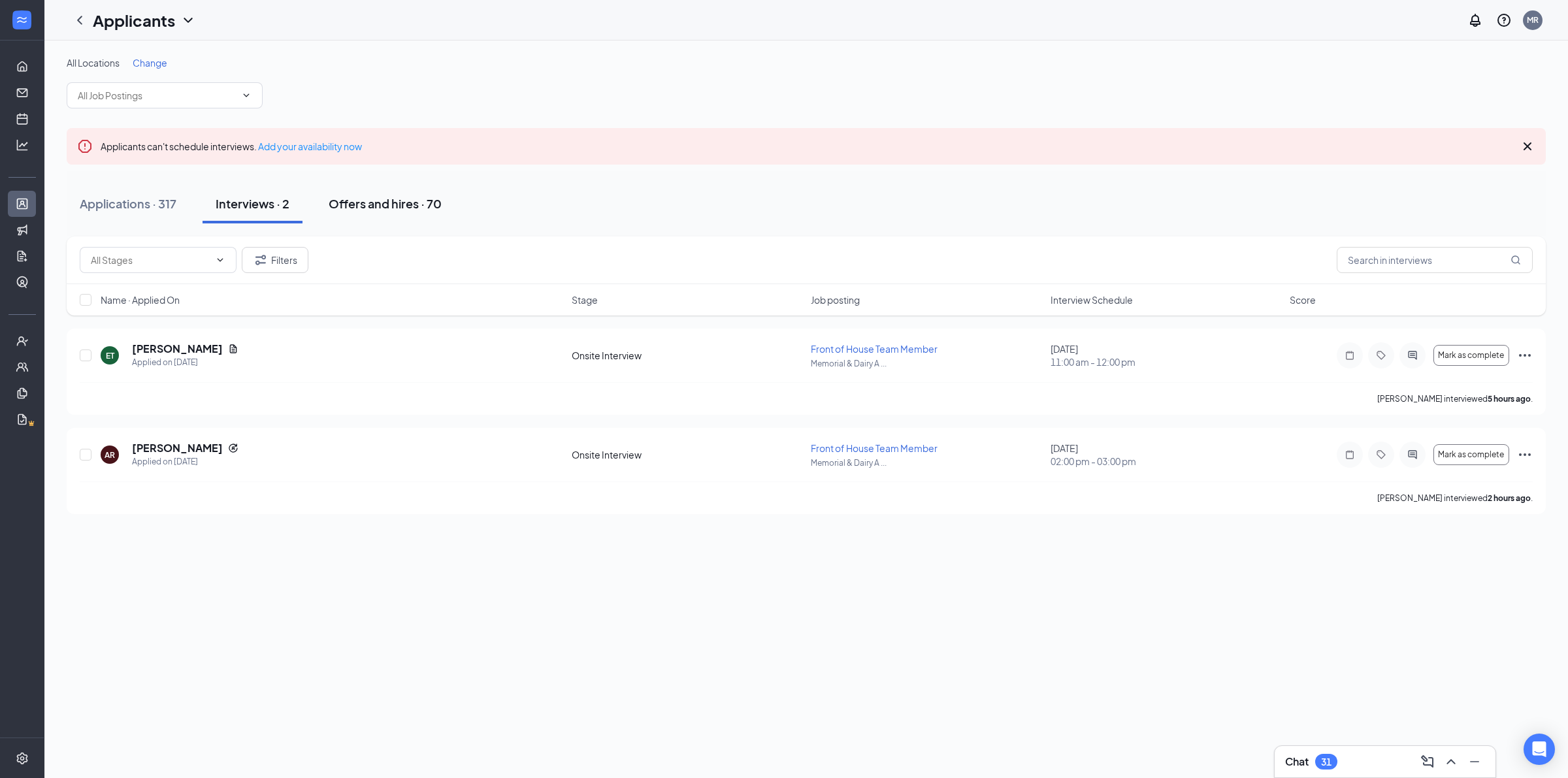
click at [399, 209] on div "Offers and hires · 70" at bounding box center [385, 203] width 113 height 16
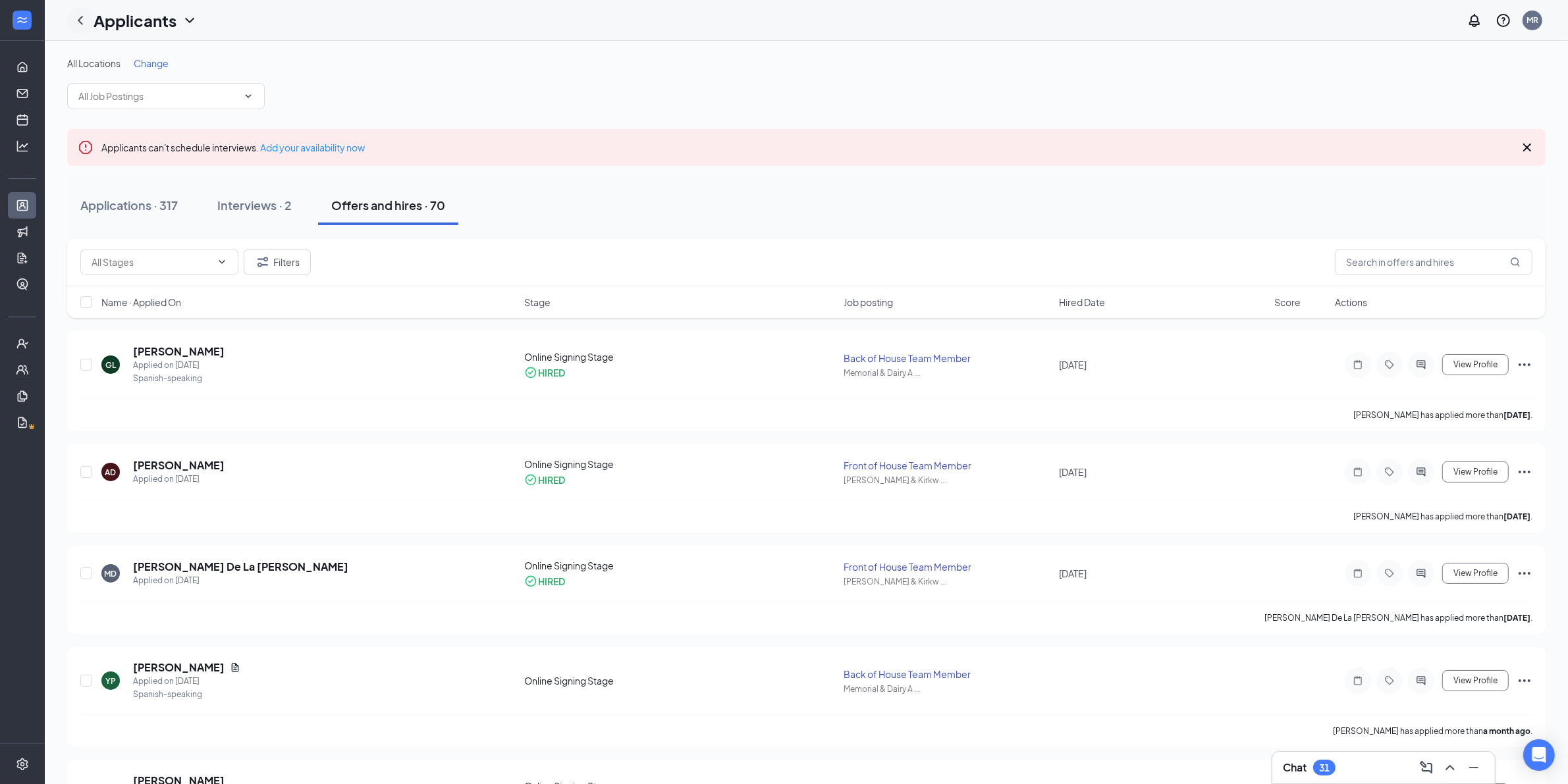
click at [79, 16] on icon "ChevronLeft" at bounding box center [80, 20] width 16 height 16
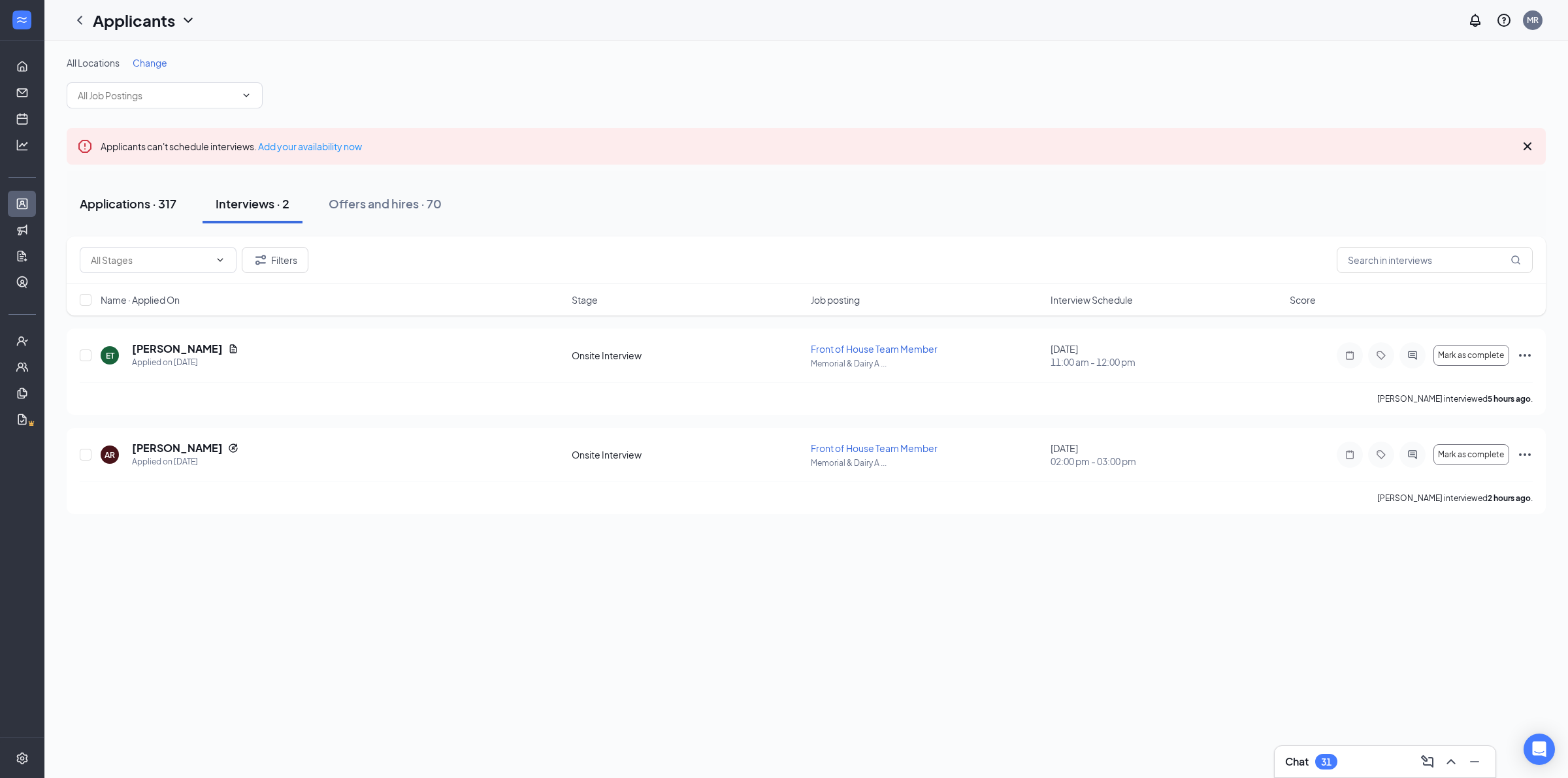
click at [158, 217] on button "Applications · 317" at bounding box center [128, 204] width 123 height 39
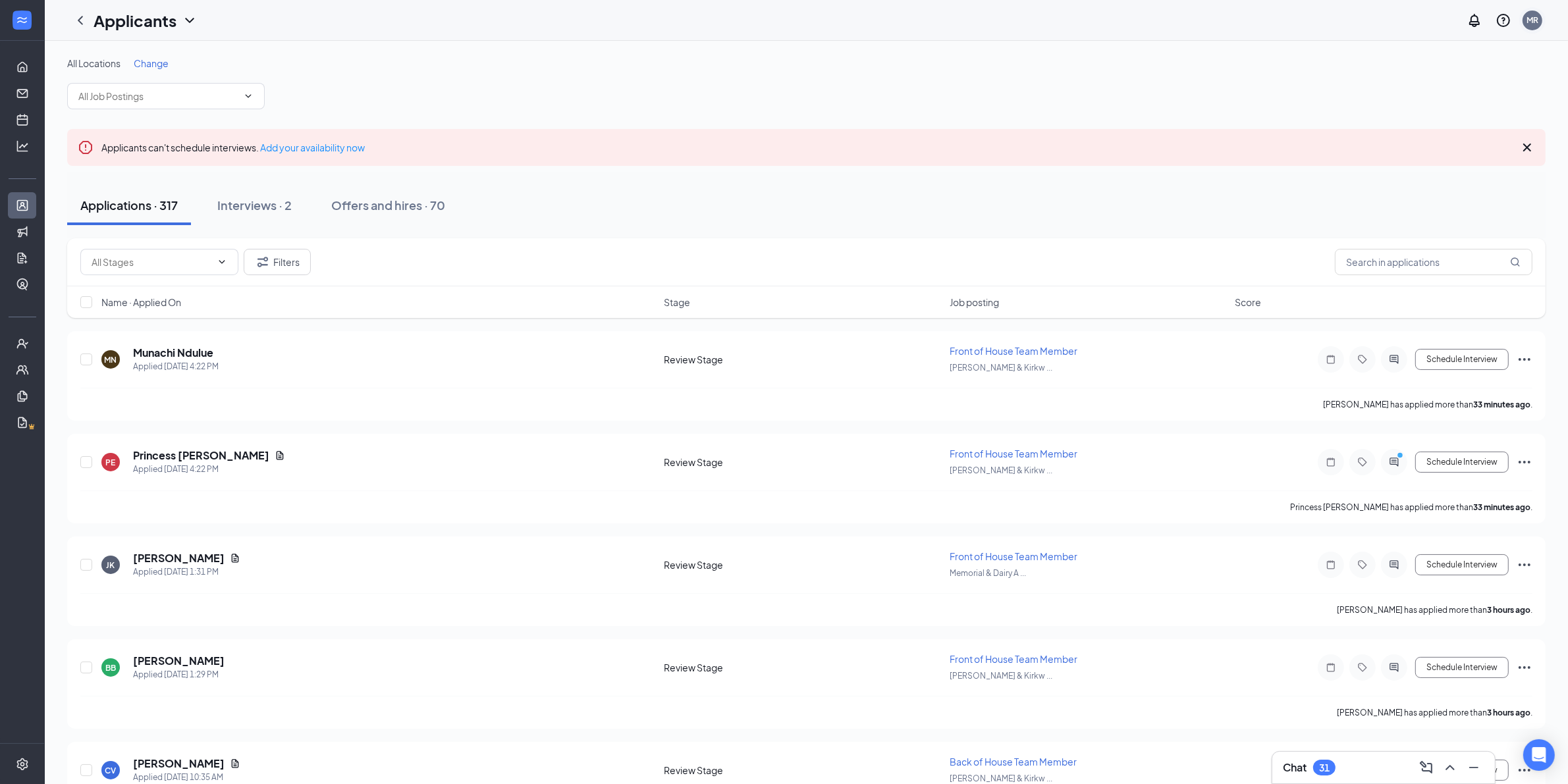
click at [1539, 13] on div "MR" at bounding box center [1532, 20] width 20 height 20
click at [1442, 194] on li "Log out" at bounding box center [1466, 201] width 158 height 26
